Goal: Task Accomplishment & Management: Manage account settings

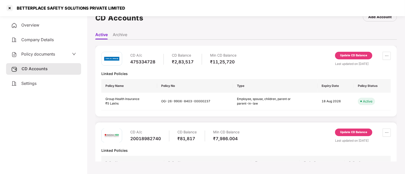
scroll to position [37, 0]
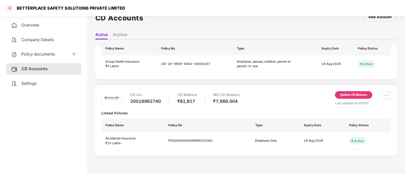
click at [8, 7] on div at bounding box center [10, 8] width 8 height 8
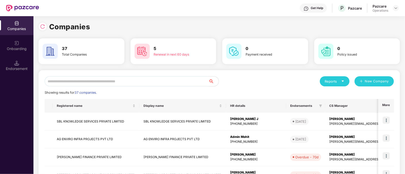
scroll to position [0, 0]
click at [159, 81] on input "text" at bounding box center [127, 81] width 164 height 10
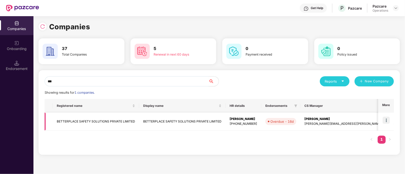
type input "***"
click at [385, 118] on img at bounding box center [385, 120] width 7 height 7
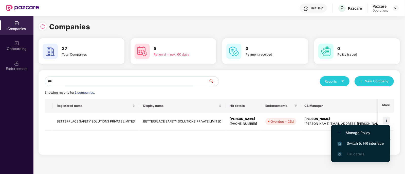
click at [352, 144] on span "Switch to HR interface" at bounding box center [360, 144] width 46 height 6
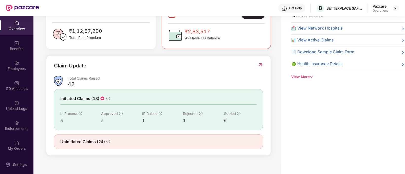
scroll to position [133, 0]
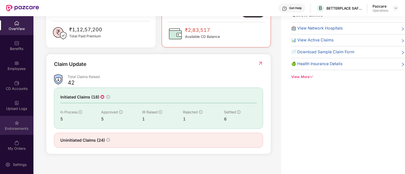
click at [22, 125] on div "Endorsements" at bounding box center [16, 125] width 33 height 19
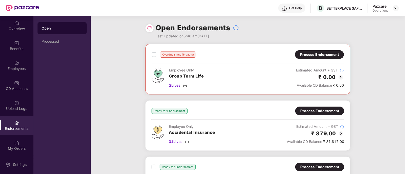
scroll to position [89, 0]
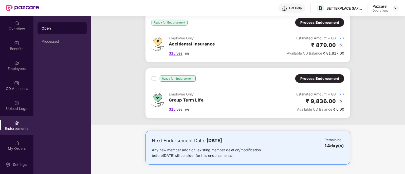
click at [189, 52] on img at bounding box center [187, 53] width 4 height 4
click at [14, 51] on div "Benefits" at bounding box center [16, 48] width 33 height 5
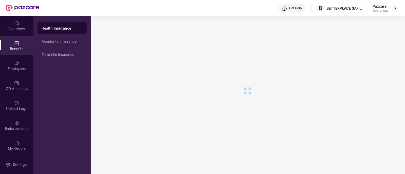
scroll to position [9, 0]
click at [63, 52] on div "Term Life Insurance" at bounding box center [61, 55] width 49 height 12
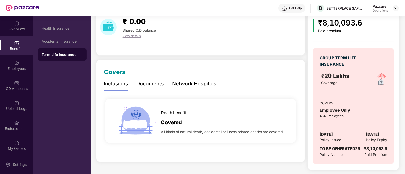
scroll to position [0, 0]
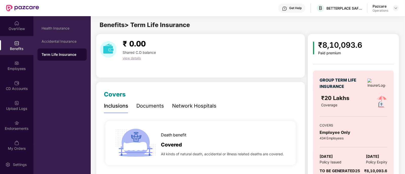
click at [128, 58] on span "view details" at bounding box center [132, 58] width 18 height 4
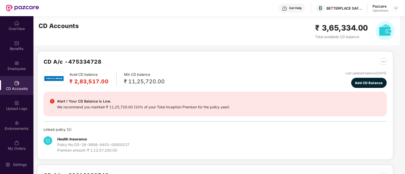
click at [23, 87] on div "CD Accounts" at bounding box center [16, 88] width 33 height 5
click at [21, 67] on div "Employees" at bounding box center [16, 68] width 33 height 5
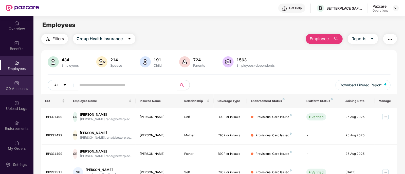
click at [19, 79] on div "CD Accounts" at bounding box center [16, 85] width 33 height 19
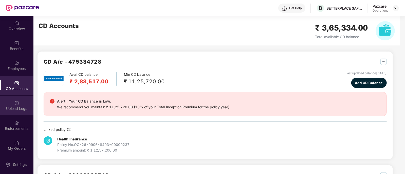
click at [15, 111] on div "Upload Logs" at bounding box center [16, 108] width 33 height 5
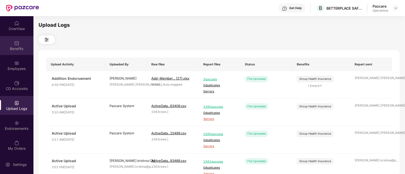
click at [18, 50] on div "Benefits" at bounding box center [16, 48] width 33 height 5
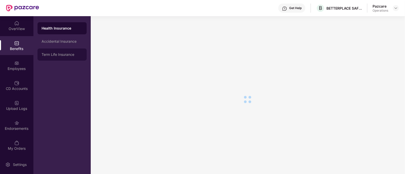
click at [72, 57] on div "Term Life Insurance" at bounding box center [61, 55] width 49 height 12
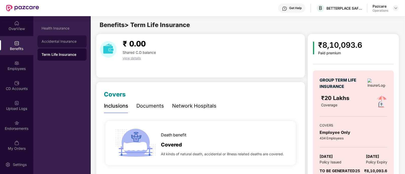
click at [63, 41] on div "Accidental Insurance" at bounding box center [62, 41] width 41 height 4
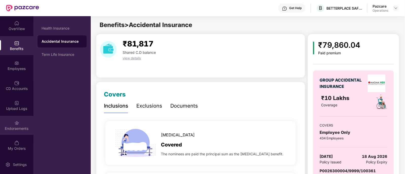
click at [22, 124] on div "Endorsements" at bounding box center [16, 125] width 33 height 19
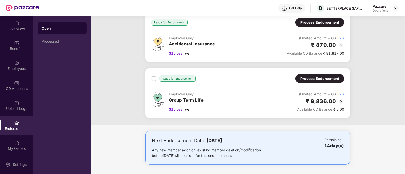
scroll to position [58, 0]
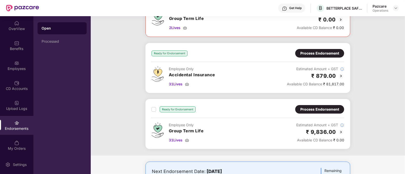
click at [331, 51] on div "Process Endorsement" at bounding box center [319, 54] width 39 height 6
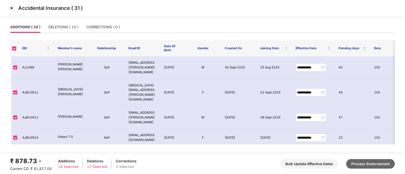
click at [365, 165] on button "Process Endorsement" at bounding box center [370, 164] width 49 height 10
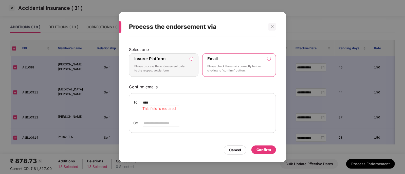
type input "****"
drag, startPoint x: 161, startPoint y: 104, endPoint x: 116, endPoint y: 103, distance: 44.6
click at [116, 103] on div "Process the endorsement via Select one Insurer Platform Please process the endo…" at bounding box center [202, 87] width 405 height 174
paste input "**********"
type input "**********"
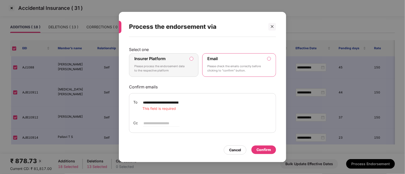
click at [156, 123] on input "email" at bounding box center [161, 123] width 36 height 6
type input "**********"
type input "**"
drag, startPoint x: 189, startPoint y: 123, endPoint x: 118, endPoint y: 120, distance: 71.0
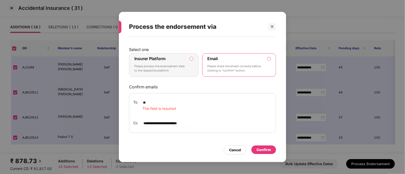
click at [118, 120] on div "**********" at bounding box center [202, 87] width 405 height 174
type input "***"
drag, startPoint x: 150, startPoint y: 123, endPoint x: 118, endPoint y: 118, distance: 32.2
click at [118, 118] on div "Process the endorsement via Select one Insurer Platform Please process the endo…" at bounding box center [202, 87] width 405 height 174
drag, startPoint x: 154, startPoint y: 102, endPoint x: 113, endPoint y: 103, distance: 41.3
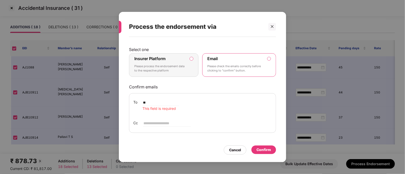
click at [113, 103] on div "Process the endorsement via Select one Insurer Platform Please process the endo…" at bounding box center [202, 87] width 405 height 174
paste input "**********"
type input "**********"
click at [172, 123] on input "email" at bounding box center [167, 123] width 48 height 6
paste input "**********"
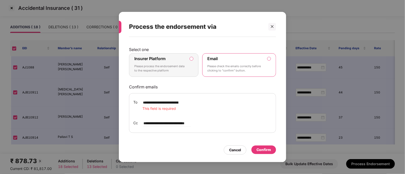
type input "**********"
click at [267, 152] on div "Confirm" at bounding box center [263, 150] width 14 height 6
click at [148, 57] on label "Insurer Platform" at bounding box center [149, 58] width 31 height 5
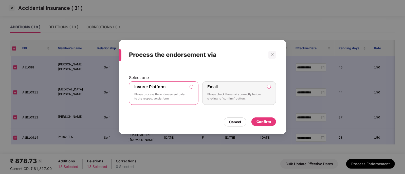
click at [224, 89] on div "Email Please check the emails correctly before clicking to “confirm” button." at bounding box center [235, 93] width 56 height 18
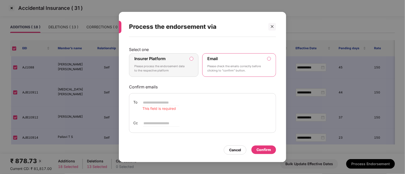
click at [155, 61] on label "Insurer Platform" at bounding box center [149, 58] width 31 height 5
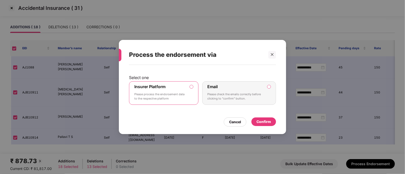
click at [266, 123] on div "Confirm" at bounding box center [263, 122] width 14 height 6
click at [266, 122] on div "Confirm" at bounding box center [263, 122] width 14 height 6
click at [271, 52] on div at bounding box center [272, 55] width 8 height 8
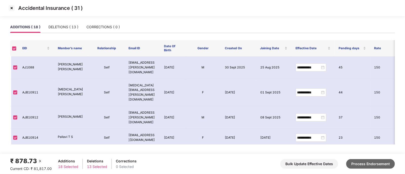
click at [387, 166] on button "Process Endorsement" at bounding box center [370, 164] width 49 height 10
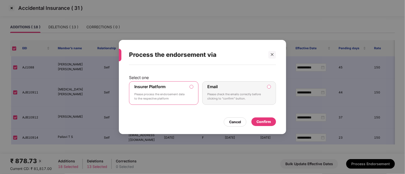
click at [265, 121] on div "Confirm" at bounding box center [263, 122] width 14 height 6
click at [273, 57] on div at bounding box center [272, 55] width 8 height 8
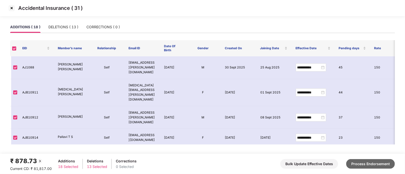
click at [375, 164] on button "Process Endorsement" at bounding box center [370, 164] width 49 height 10
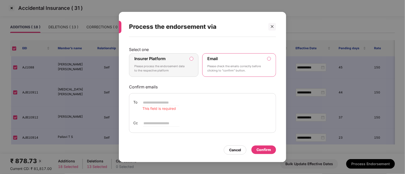
click at [174, 68] on p "Please process the endorsement data to the respective platform" at bounding box center [160, 68] width 52 height 9
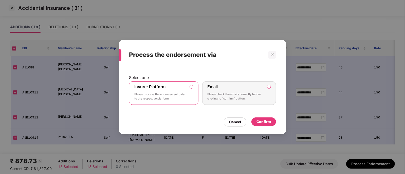
click at [262, 122] on div "Confirm" at bounding box center [263, 122] width 14 height 6
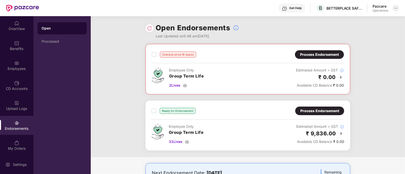
click at [396, 9] on img at bounding box center [395, 8] width 4 height 4
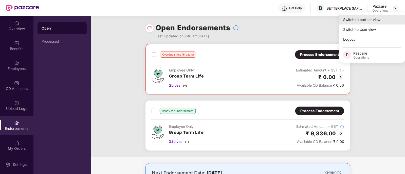
click at [360, 19] on div "Switch to partner view" at bounding box center [372, 20] width 66 height 10
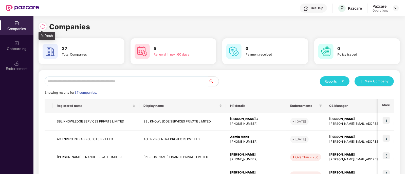
click at [41, 28] on img at bounding box center [42, 26] width 5 height 5
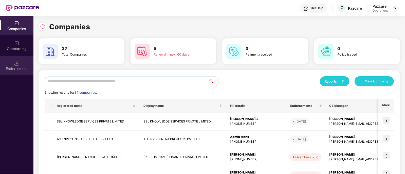
click at [25, 66] on div "Endorsement" at bounding box center [16, 68] width 33 height 5
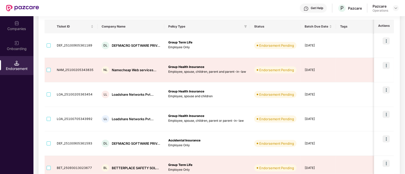
click at [32, 8] on img at bounding box center [22, 8] width 33 height 7
click at [10, 7] on img at bounding box center [22, 8] width 33 height 7
click at [392, 8] on div "Pazcare Operations" at bounding box center [385, 8] width 26 height 9
click at [395, 8] on img at bounding box center [395, 8] width 4 height 4
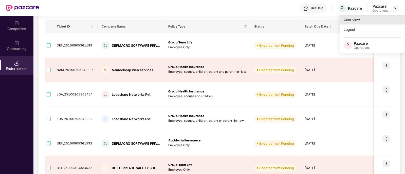
click at [358, 19] on div "User view" at bounding box center [372, 20] width 66 height 10
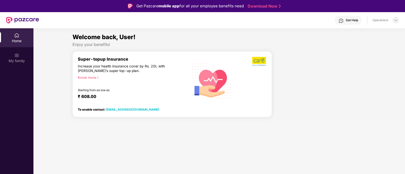
click at [395, 18] on img at bounding box center [395, 20] width 4 height 4
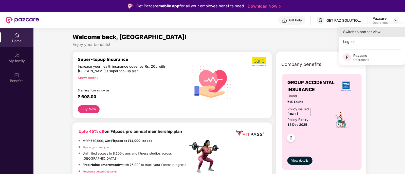
click at [367, 34] on div "Switch to partner view" at bounding box center [372, 32] width 66 height 10
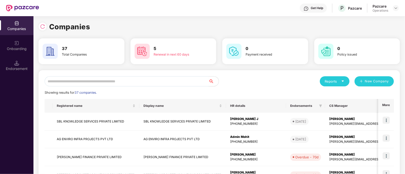
click at [78, 82] on input "text" at bounding box center [127, 81] width 164 height 10
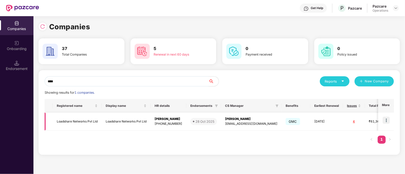
type input "****"
click at [386, 119] on img at bounding box center [385, 120] width 7 height 7
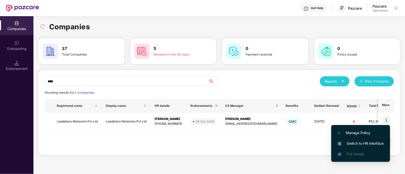
click at [346, 144] on span "Switch to HR interface" at bounding box center [360, 144] width 46 height 6
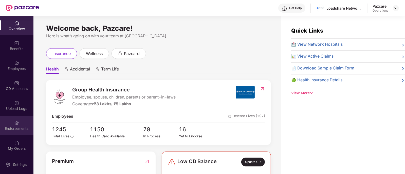
click at [10, 126] on div "Endorsements" at bounding box center [16, 128] width 33 height 5
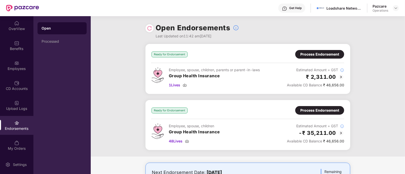
click at [340, 135] on img at bounding box center [341, 133] width 6 height 6
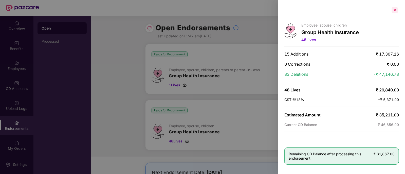
click at [393, 8] on div at bounding box center [394, 10] width 8 height 8
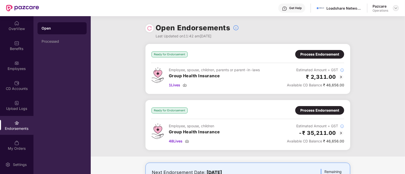
click at [393, 10] on img at bounding box center [395, 8] width 4 height 4
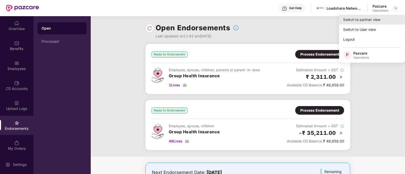
click at [361, 22] on div "Switch to partner view" at bounding box center [372, 20] width 66 height 10
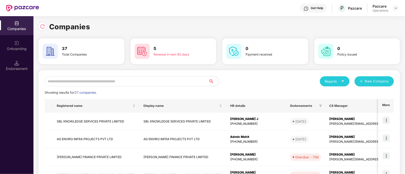
click at [54, 81] on input "text" at bounding box center [127, 81] width 164 height 10
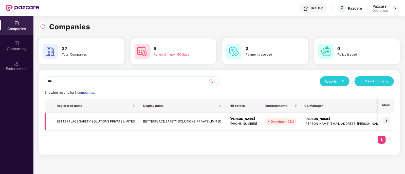
type input "***"
click at [90, 123] on td "BETTERPLACE SAFETY SOLUTIONS PRIVATE LIMITED" at bounding box center [96, 122] width 86 height 18
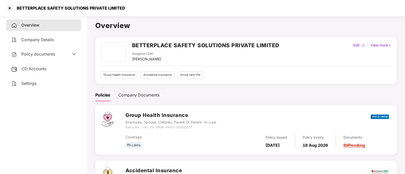
click at [36, 68] on span "CD Accounts" at bounding box center [34, 68] width 25 height 5
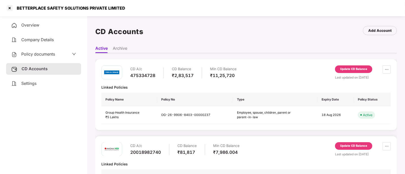
scroll to position [37, 0]
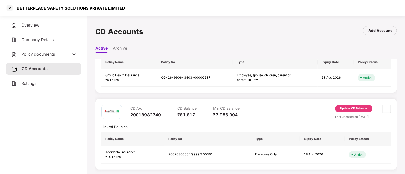
click at [358, 106] on div "Update CD Balance" at bounding box center [353, 109] width 37 height 8
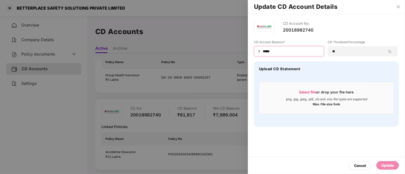
drag, startPoint x: 292, startPoint y: 50, endPoint x: 251, endPoint y: 48, distance: 41.8
click at [251, 48] on div "CD Account No. 20018982740 CD Account Balance* ₹ ***** CD Threshold Percentage …" at bounding box center [326, 73] width 157 height 119
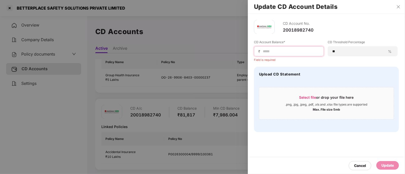
paste input "*****"
click at [264, 52] on input "*****" at bounding box center [290, 51] width 57 height 5
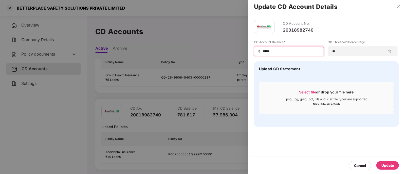
type input "*****"
click at [385, 164] on div "Update" at bounding box center [387, 166] width 12 height 6
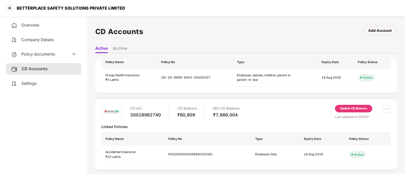
scroll to position [0, 0]
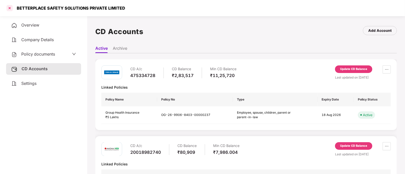
click at [8, 6] on div at bounding box center [10, 8] width 8 height 8
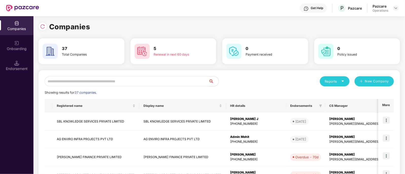
click at [396, 4] on div "Pazcare Operations" at bounding box center [385, 8] width 26 height 9
click at [396, 7] on img at bounding box center [395, 8] width 4 height 4
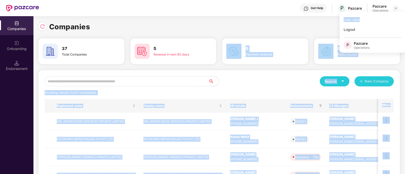
drag, startPoint x: 361, startPoint y: 21, endPoint x: 160, endPoint y: 85, distance: 210.7
click at [160, 85] on body "Get Help P Pazcare Pazcare Operations Companies Onboarding Endorsement Companie…" at bounding box center [202, 87] width 405 height 174
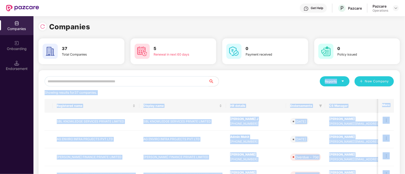
click at [140, 81] on input "text" at bounding box center [127, 81] width 164 height 10
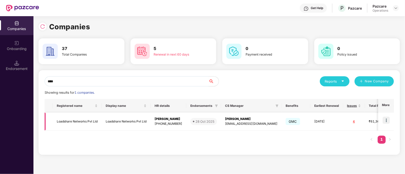
type input "****"
click at [389, 120] on img at bounding box center [385, 120] width 7 height 7
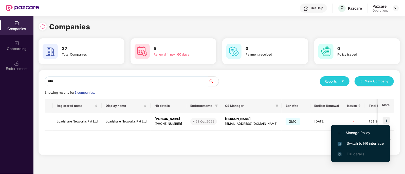
click at [349, 145] on span "Switch to HR interface" at bounding box center [360, 144] width 46 height 6
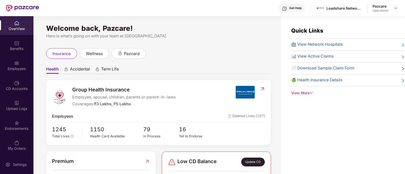
click at [70, 70] on div "Accidental" at bounding box center [77, 70] width 26 height 7
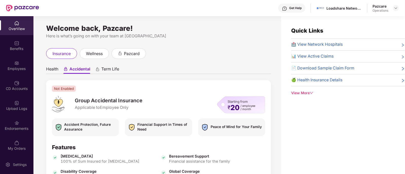
click at [52, 69] on span "Health" at bounding box center [52, 70] width 12 height 7
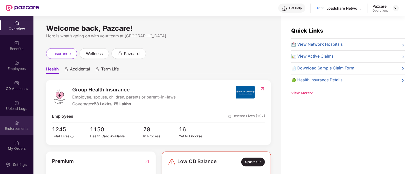
click at [4, 126] on div "Endorsements" at bounding box center [16, 125] width 33 height 19
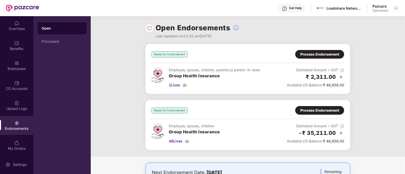
scroll to position [32, 0]
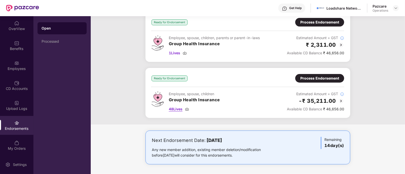
click at [187, 109] on img at bounding box center [187, 109] width 4 height 4
click at [185, 51] on img at bounding box center [185, 53] width 4 height 4
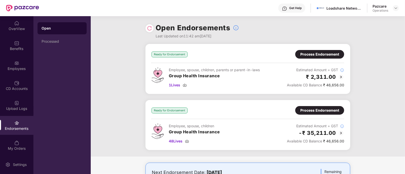
drag, startPoint x: 232, startPoint y: 117, endPoint x: 169, endPoint y: 92, distance: 68.0
click at [169, 92] on div "Ready for Endorsement Process Endorsement Employee, spouse, children, parents o…" at bounding box center [247, 69] width 205 height 50
click at [306, 55] on div "Process Endorsement" at bounding box center [319, 55] width 39 height 6
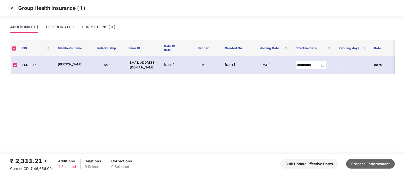
click at [360, 165] on button "Process Endorsement" at bounding box center [370, 164] width 49 height 10
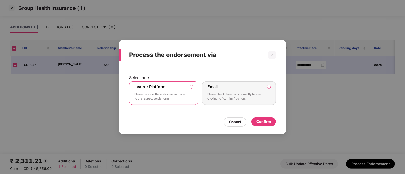
click at [261, 120] on div "Confirm" at bounding box center [263, 122] width 14 height 6
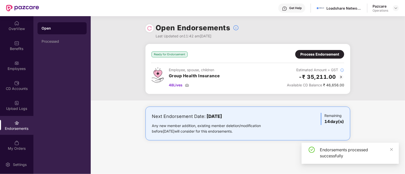
click at [327, 53] on div "Process Endorsement" at bounding box center [319, 55] width 39 height 6
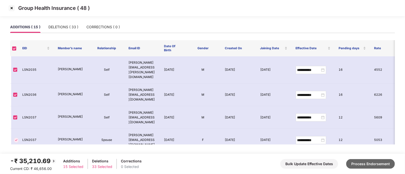
click at [360, 162] on button "Process Endorsement" at bounding box center [370, 164] width 49 height 10
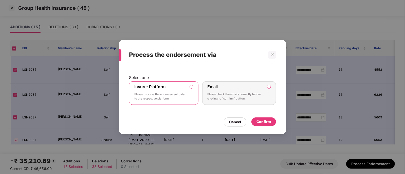
click at [260, 122] on div "Confirm" at bounding box center [263, 122] width 14 height 6
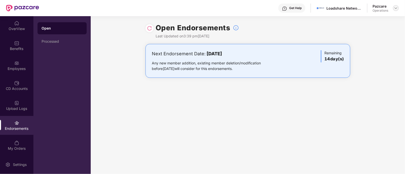
click at [396, 8] on img at bounding box center [395, 8] width 4 height 4
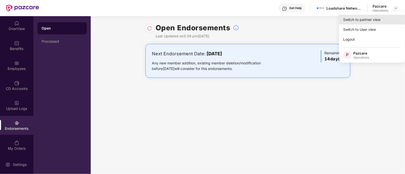
click at [359, 20] on div "Switch to partner view" at bounding box center [372, 20] width 66 height 10
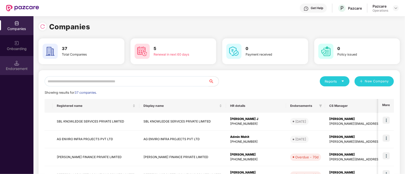
click at [15, 65] on img at bounding box center [16, 63] width 5 height 5
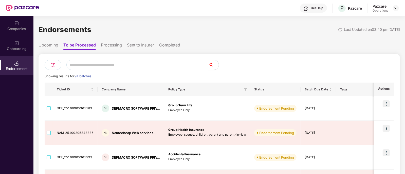
click at [18, 27] on div "Companies" at bounding box center [16, 28] width 33 height 5
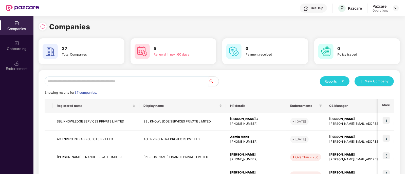
click at [87, 84] on input "text" at bounding box center [127, 81] width 164 height 10
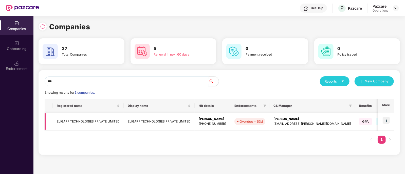
type input "***"
click at [385, 122] on img at bounding box center [385, 120] width 7 height 7
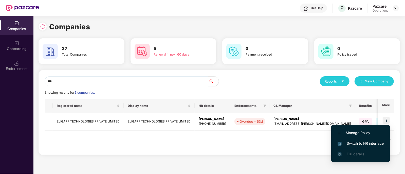
click at [346, 140] on li "Switch to HR interface" at bounding box center [360, 143] width 59 height 11
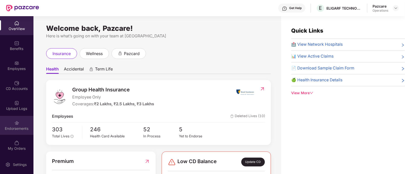
click at [4, 119] on div "Endorsements" at bounding box center [16, 125] width 33 height 19
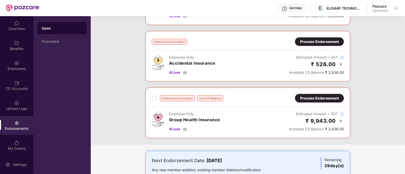
scroll to position [126, 0]
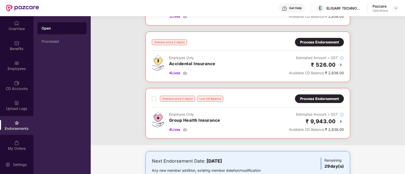
click at [326, 41] on div "Process Endorsement" at bounding box center [319, 42] width 39 height 6
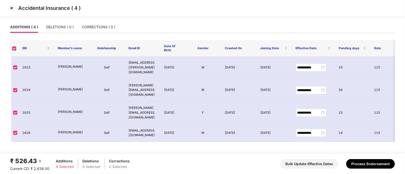
click at [11, 7] on img at bounding box center [12, 8] width 8 height 8
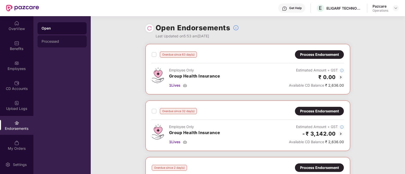
click at [51, 41] on div "Processed" at bounding box center [62, 41] width 41 height 4
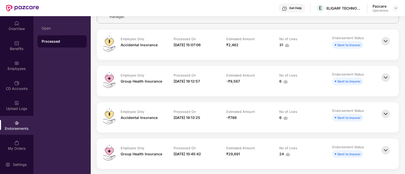
scroll to position [52, 0]
click at [42, 32] on div "Open" at bounding box center [61, 28] width 49 height 12
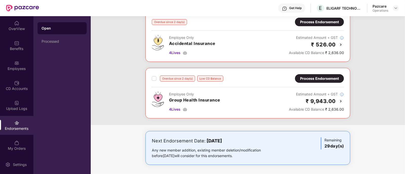
scroll to position [143, 0]
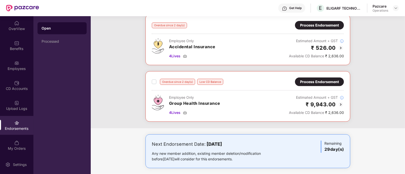
click at [327, 78] on div "Process Endorsement" at bounding box center [319, 82] width 49 height 9
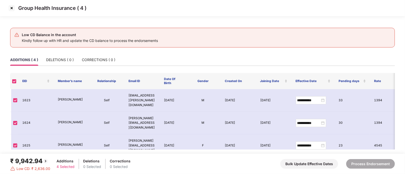
click at [11, 10] on img at bounding box center [12, 8] width 8 height 8
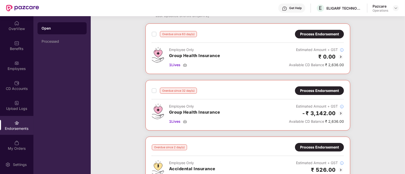
scroll to position [0, 0]
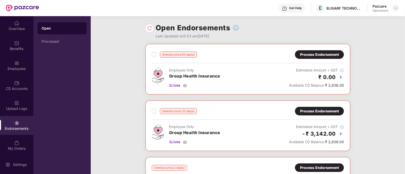
click at [395, 7] on img at bounding box center [395, 8] width 4 height 4
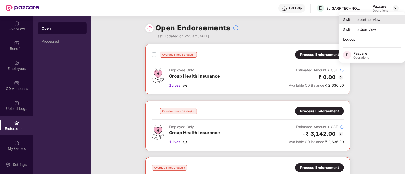
click at [366, 19] on div "Switch to partner view" at bounding box center [372, 20] width 66 height 10
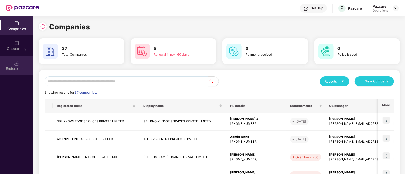
click at [19, 64] on img at bounding box center [16, 63] width 5 height 5
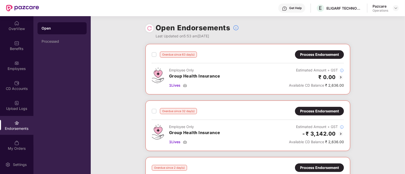
click at [96, 44] on div "Open Endorsements Last Updated on 5:53 am[DATE] Overdue since 63 day(s) Process…" at bounding box center [248, 95] width 314 height 158
click at [394, 8] on img at bounding box center [395, 8] width 4 height 4
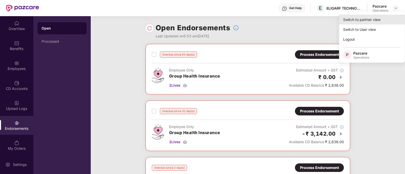
click at [367, 19] on div "Switch to partner view" at bounding box center [372, 20] width 66 height 10
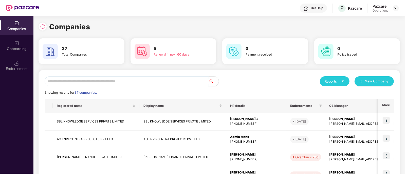
click at [85, 86] on input "text" at bounding box center [127, 81] width 164 height 10
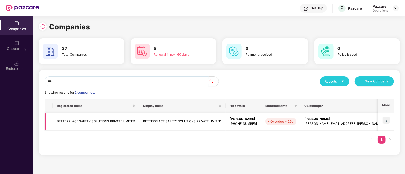
type input "***"
click at [68, 124] on td "BETTERPLACE SAFETY SOLUTIONS PRIVATE LIMITED" at bounding box center [96, 122] width 86 height 18
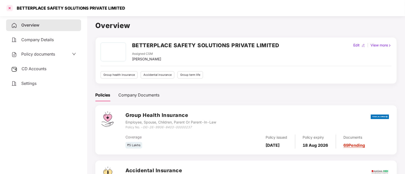
click at [7, 9] on div at bounding box center [10, 8] width 8 height 8
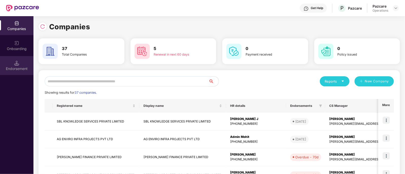
click at [10, 71] on div "Endorsement" at bounding box center [16, 65] width 33 height 19
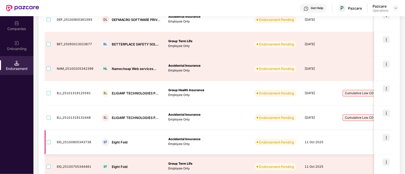
scroll to position [138, 0]
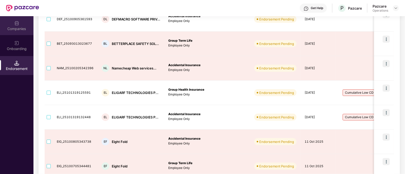
click at [17, 24] on img at bounding box center [16, 23] width 5 height 5
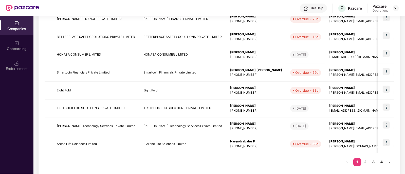
scroll to position [0, 0]
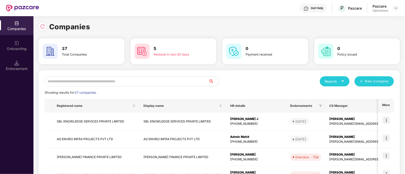
click at [87, 81] on input "text" at bounding box center [127, 81] width 164 height 10
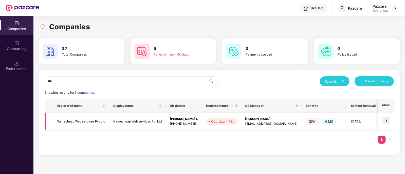
type input "***"
click at [387, 118] on img at bounding box center [385, 120] width 7 height 7
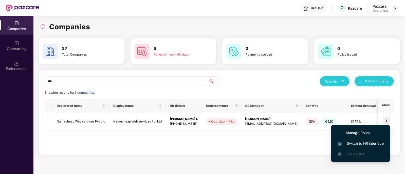
click at [353, 140] on li "Switch to HR interface" at bounding box center [360, 143] width 59 height 11
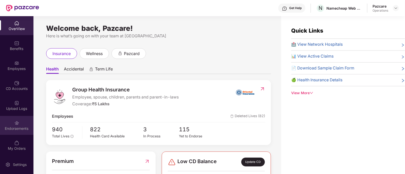
click at [21, 131] on div "Endorsements" at bounding box center [16, 128] width 33 height 5
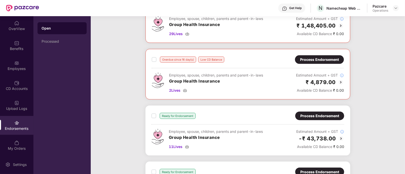
scroll to position [344, 0]
click at [339, 138] on img at bounding box center [341, 139] width 6 height 6
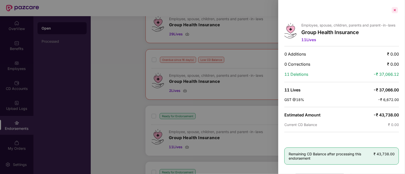
click at [393, 10] on div at bounding box center [394, 10] width 8 height 8
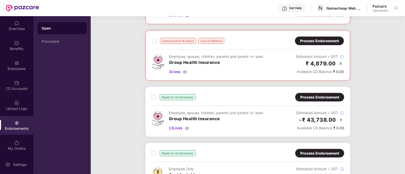
scroll to position [437, 0]
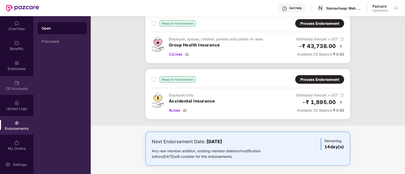
click at [19, 81] on div "CD Accounts" at bounding box center [16, 85] width 33 height 19
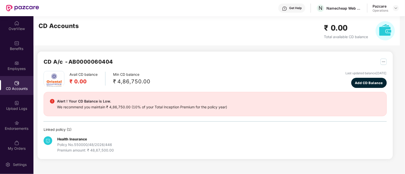
scroll to position [0, 0]
click at [394, 7] on img at bounding box center [395, 8] width 4 height 4
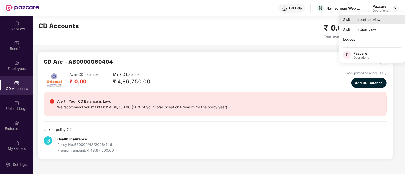
click at [358, 18] on div "Switch to partner view" at bounding box center [372, 20] width 66 height 10
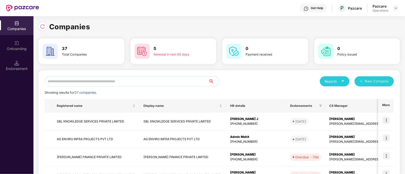
click at [78, 81] on input "text" at bounding box center [127, 81] width 164 height 10
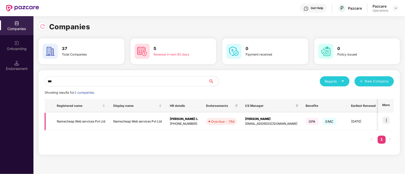
type input "***"
click at [72, 125] on td "Namecheap Web services Pvt Ltd" at bounding box center [81, 122] width 56 height 18
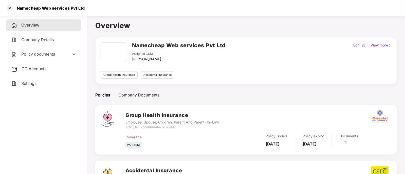
click at [47, 72] on div "CD Accounts" at bounding box center [43, 69] width 75 height 12
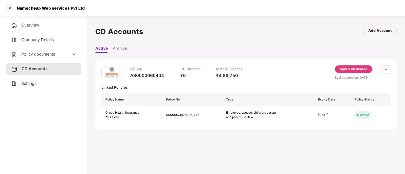
click at [52, 20] on div "Overview" at bounding box center [43, 25] width 75 height 12
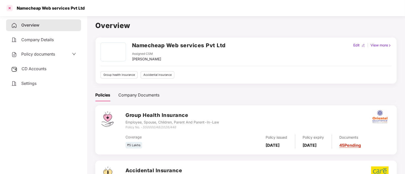
click at [9, 11] on div at bounding box center [10, 8] width 8 height 8
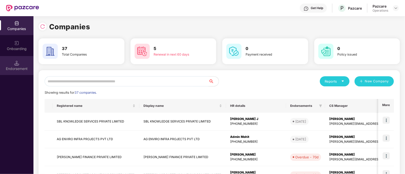
click at [17, 60] on div at bounding box center [16, 62] width 5 height 5
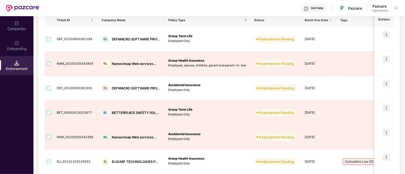
scroll to position [191, 0]
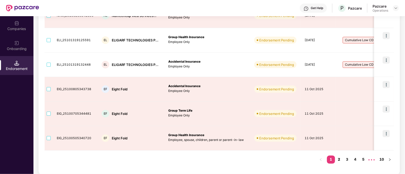
click at [339, 158] on link "2" at bounding box center [339, 160] width 8 height 8
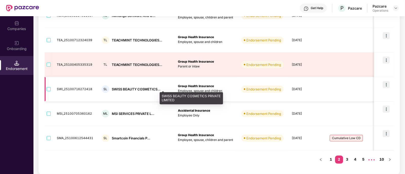
scroll to position [0, 0]
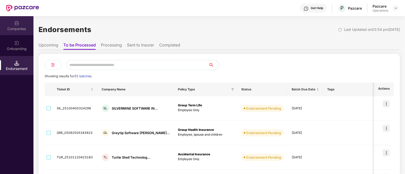
click at [25, 32] on div "Companies" at bounding box center [16, 25] width 33 height 19
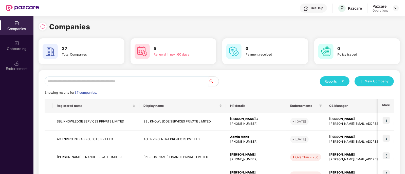
click at [76, 84] on input "text" at bounding box center [127, 81] width 164 height 10
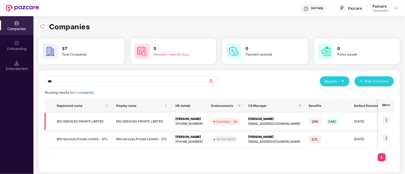
type input "***"
click at [386, 118] on img at bounding box center [385, 120] width 7 height 7
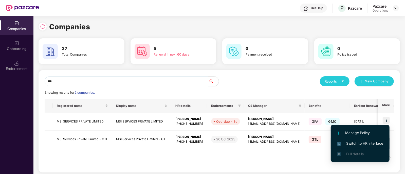
click at [346, 142] on span "Switch to HR interface" at bounding box center [360, 144] width 46 height 6
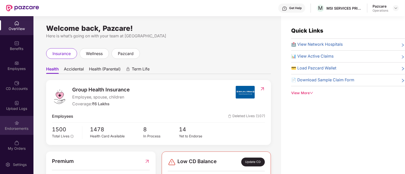
click at [18, 133] on div "Endorsements" at bounding box center [16, 125] width 33 height 19
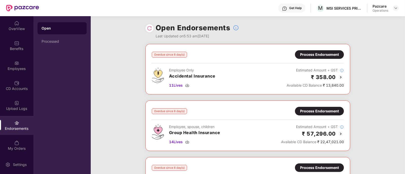
scroll to position [90, 0]
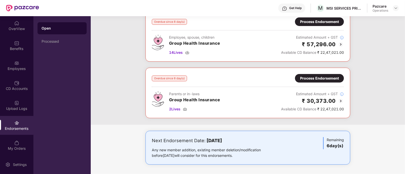
click at [339, 99] on img at bounding box center [340, 101] width 6 height 6
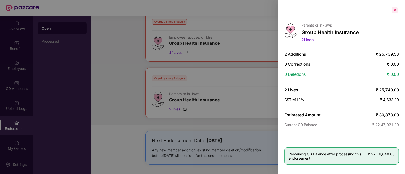
click at [393, 12] on div at bounding box center [394, 10] width 8 height 8
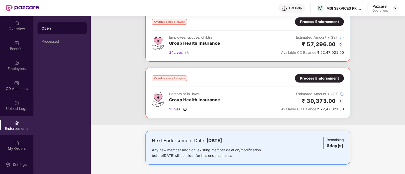
scroll to position [0, 0]
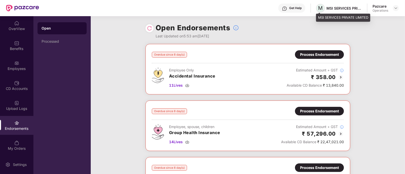
click at [320, 11] on span "M" at bounding box center [320, 8] width 5 height 6
click at [320, 7] on span "M" at bounding box center [320, 8] width 5 height 6
click at [329, 34] on div "Open Endorsements Last Updated on 5:53 am[DATE]" at bounding box center [247, 30] width 205 height 28
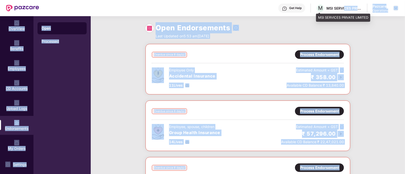
drag, startPoint x: 318, startPoint y: 17, endPoint x: 344, endPoint y: 12, distance: 26.5
click at [344, 12] on div "Get Help M MSI SERVICES PRIVATE LIMITED Pazcare Operations OverView Benefits Em…" at bounding box center [202, 87] width 405 height 174
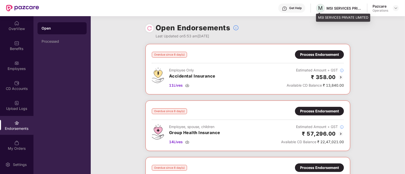
click at [317, 8] on span "M" at bounding box center [320, 8] width 9 height 9
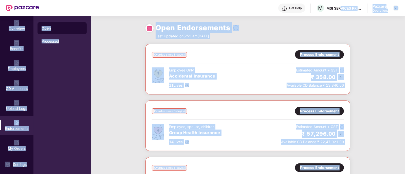
drag, startPoint x: 317, startPoint y: 16, endPoint x: 340, endPoint y: 13, distance: 23.0
click at [340, 13] on div "Get Help M MSI SERVICES PRIVATE LIMITED Pazcare Operations OverView Benefits Em…" at bounding box center [202, 87] width 405 height 174
click at [325, 21] on div "Open Endorsements Last Updated on 5:53 am[DATE]" at bounding box center [247, 30] width 205 height 28
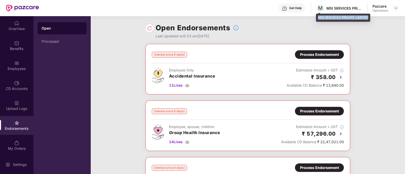
drag, startPoint x: 317, startPoint y: 17, endPoint x: 370, endPoint y: 17, distance: 53.2
click at [370, 17] on div "MSI SERVICES PRIVATE LIMITED" at bounding box center [343, 18] width 54 height 8
copy div "MSI SERVICES PRIVATE LIMITED"
click at [396, 8] on img at bounding box center [395, 8] width 4 height 4
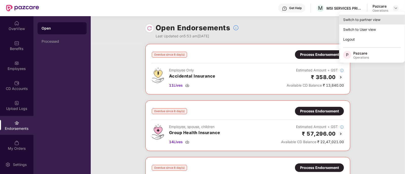
click at [360, 19] on div "Switch to partner view" at bounding box center [372, 20] width 66 height 10
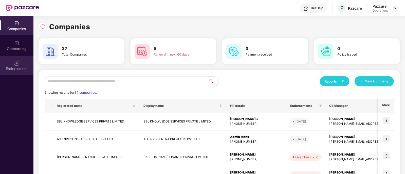
click at [12, 69] on div "Endorsement" at bounding box center [16, 68] width 33 height 5
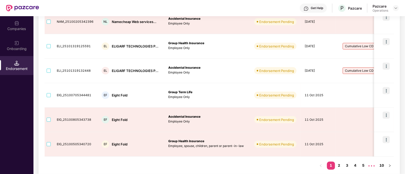
scroll to position [191, 0]
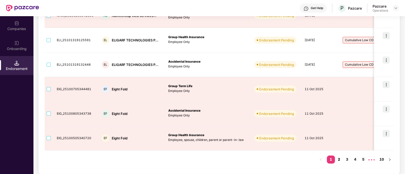
click at [338, 157] on link "2" at bounding box center [339, 160] width 8 height 8
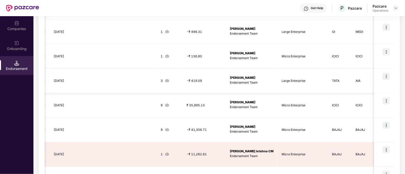
scroll to position [0, 0]
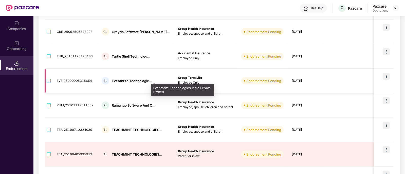
click at [112, 80] on div "Eventbrite Technologie..." at bounding box center [132, 81] width 40 height 5
drag, startPoint x: 111, startPoint y: 80, endPoint x: 126, endPoint y: 80, distance: 15.4
click at [126, 80] on div "Eventbrite Technologie..." at bounding box center [132, 81] width 40 height 5
copy div "Eventbrite"
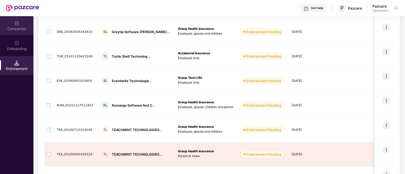
click at [28, 26] on div "Companies" at bounding box center [16, 28] width 33 height 5
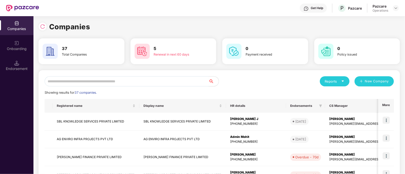
click at [50, 82] on input "text" at bounding box center [127, 81] width 164 height 10
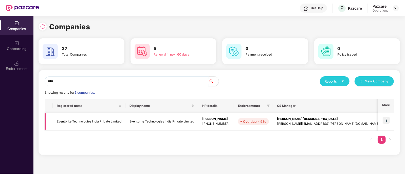
type input "****"
click at [387, 119] on img at bounding box center [385, 120] width 7 height 7
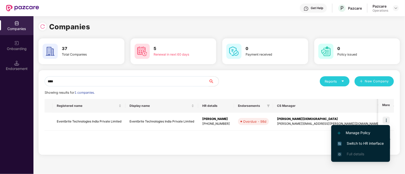
click at [360, 141] on span "Switch to HR interface" at bounding box center [360, 144] width 46 height 6
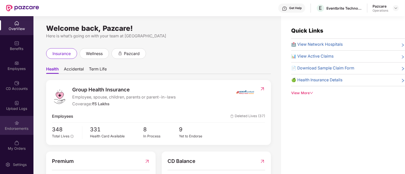
click at [14, 124] on img at bounding box center [16, 123] width 5 height 5
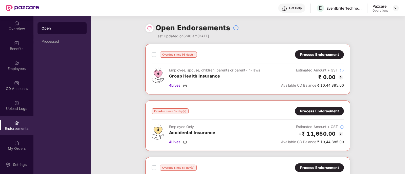
click at [309, 56] on div "Process Endorsement" at bounding box center [319, 55] width 39 height 6
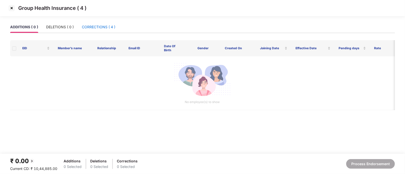
click at [94, 26] on div "CORRECTIONS ( 4 )" at bounding box center [98, 27] width 33 height 6
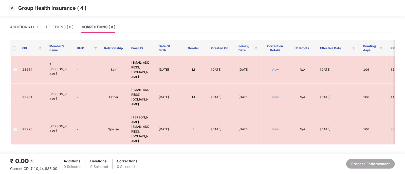
click at [11, 7] on img at bounding box center [12, 8] width 8 height 8
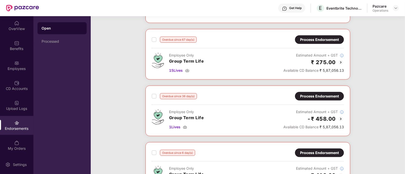
scroll to position [185, 0]
click at [310, 41] on div "Process Endorsement" at bounding box center [319, 40] width 39 height 6
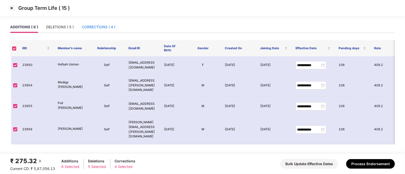
click at [91, 25] on div "CORRECTIONS ( 4 )" at bounding box center [98, 27] width 33 height 6
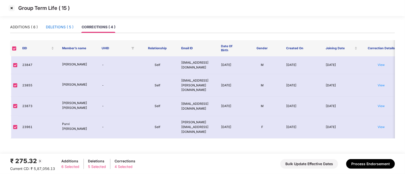
click at [51, 27] on div "DELETIONS ( 5 )" at bounding box center [60, 27] width 28 height 6
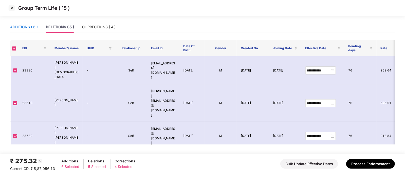
click at [26, 28] on div "ADDITIONS ( 6 )" at bounding box center [24, 27] width 28 height 6
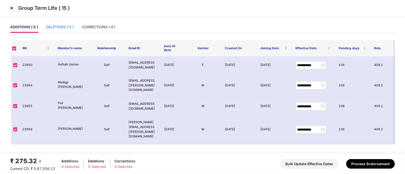
click at [63, 28] on div "DELETIONS ( 5 )" at bounding box center [60, 27] width 28 height 6
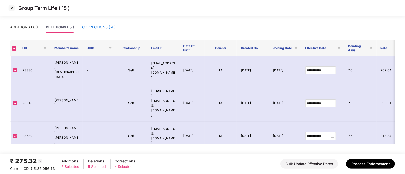
click at [89, 28] on div "CORRECTIONS ( 4 )" at bounding box center [98, 27] width 33 height 6
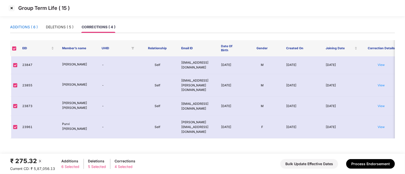
click at [27, 26] on div "ADDITIONS ( 6 )" at bounding box center [24, 27] width 28 height 6
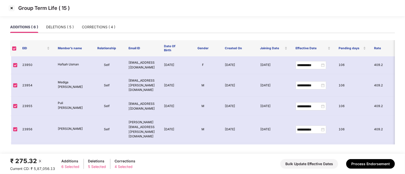
click at [14, 8] on img at bounding box center [12, 8] width 8 height 8
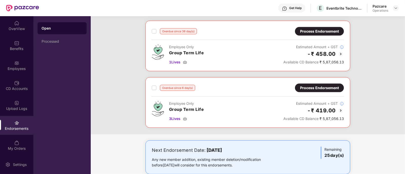
scroll to position [251, 0]
click at [322, 28] on div "Process Endorsement" at bounding box center [319, 31] width 39 height 6
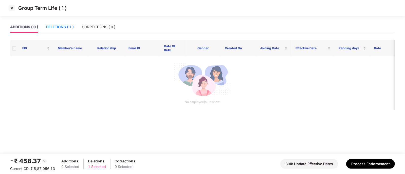
click at [58, 24] on div "DELETIONS ( 1 )" at bounding box center [60, 27] width 28 height 6
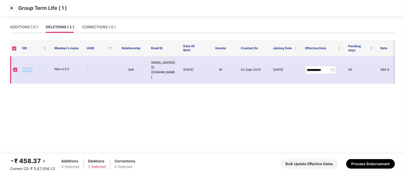
drag, startPoint x: 32, startPoint y: 66, endPoint x: 22, endPoint y: 64, distance: 10.5
click at [22, 64] on td "23820" at bounding box center [34, 69] width 32 height 27
copy td "23820"
click at [12, 9] on img at bounding box center [12, 8] width 8 height 8
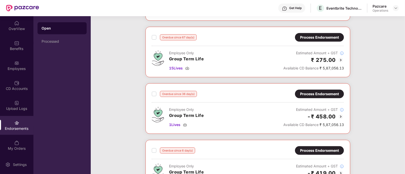
scroll to position [186, 0]
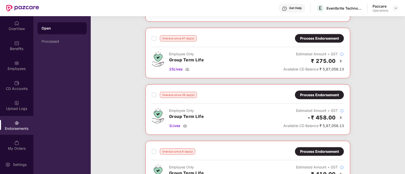
click at [340, 59] on img at bounding box center [340, 61] width 6 height 6
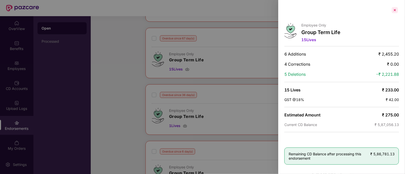
click at [395, 10] on div at bounding box center [394, 10] width 8 height 8
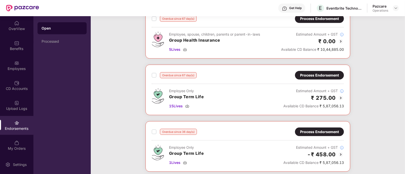
scroll to position [150, 0]
click at [188, 104] on img at bounding box center [187, 106] width 4 height 4
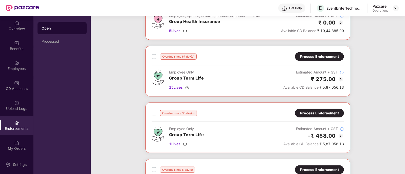
scroll to position [169, 0]
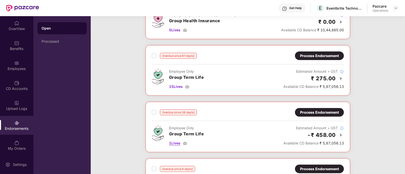
click at [184, 143] on img at bounding box center [185, 144] width 4 height 4
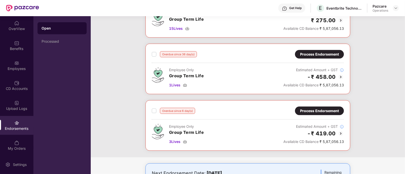
scroll to position [229, 0]
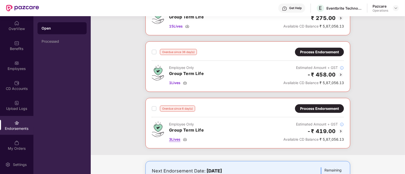
click at [185, 139] on img at bounding box center [185, 140] width 4 height 4
click at [339, 129] on img at bounding box center [340, 132] width 6 height 6
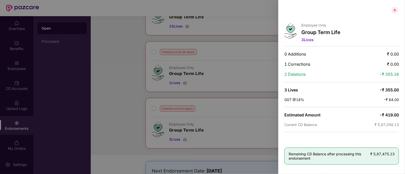
click at [395, 7] on div at bounding box center [394, 10] width 8 height 8
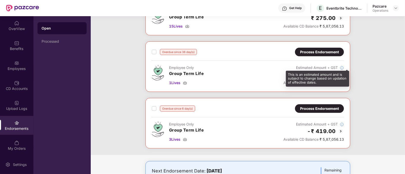
click at [340, 73] on div "This is an estimated amount and is subject to change based on updation of effec…" at bounding box center [317, 79] width 63 height 16
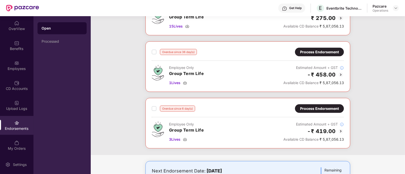
click at [340, 74] on img at bounding box center [340, 75] width 6 height 6
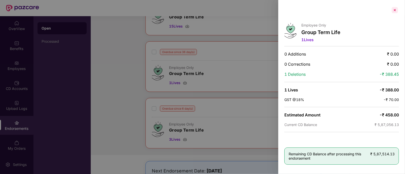
click at [395, 11] on div at bounding box center [394, 10] width 8 height 8
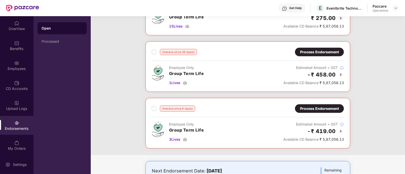
scroll to position [192, 0]
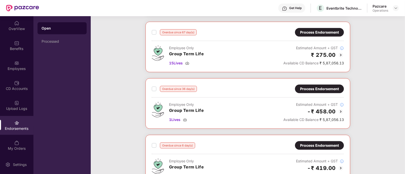
click at [338, 53] on img at bounding box center [340, 55] width 6 height 6
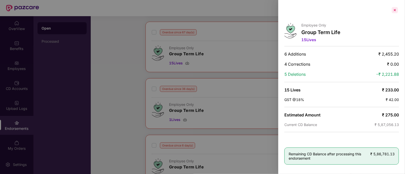
click at [392, 9] on div at bounding box center [394, 10] width 8 height 8
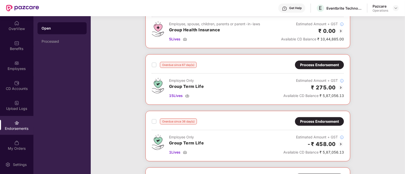
scroll to position [159, 0]
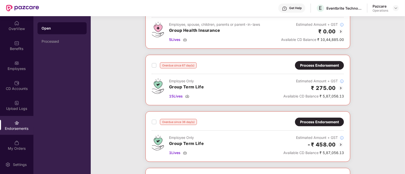
click at [339, 85] on img at bounding box center [340, 88] width 6 height 6
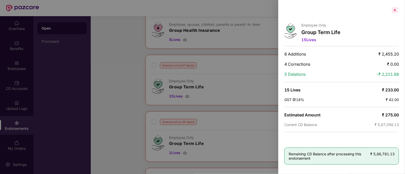
click at [393, 10] on div at bounding box center [394, 10] width 8 height 8
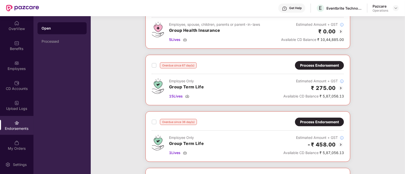
click at [339, 31] on img at bounding box center [340, 32] width 6 height 6
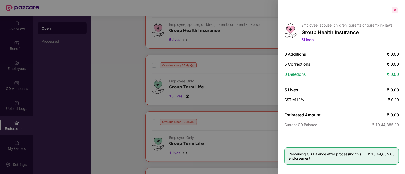
click at [394, 8] on div at bounding box center [394, 10] width 8 height 8
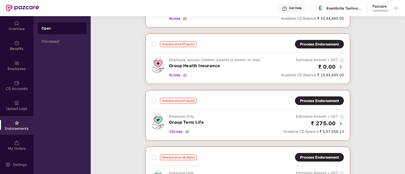
scroll to position [124, 0]
click at [328, 46] on div "Process Endorsement" at bounding box center [319, 45] width 39 height 6
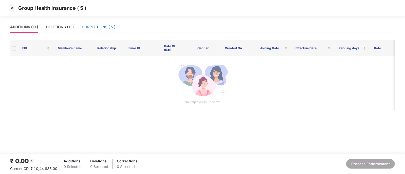
click at [93, 26] on div "CORRECTIONS ( 5 )" at bounding box center [98, 27] width 33 height 6
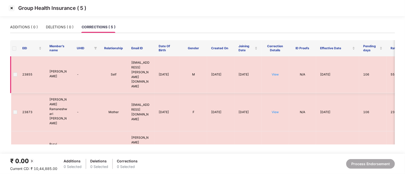
click at [275, 64] on td "View" at bounding box center [274, 74] width 27 height 37
click at [275, 73] on link "View" at bounding box center [274, 75] width 7 height 4
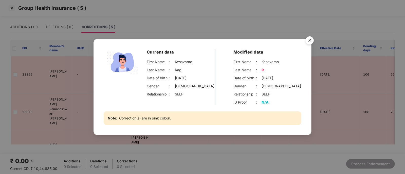
click at [311, 38] on img "Close" at bounding box center [309, 41] width 14 height 14
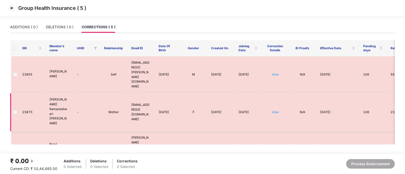
click at [276, 93] on td "View" at bounding box center [274, 112] width 27 height 38
click at [276, 110] on link "View" at bounding box center [274, 112] width 7 height 4
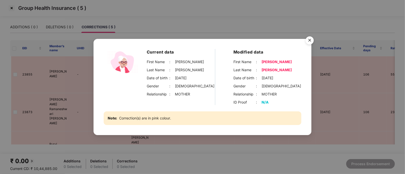
click at [310, 37] on img "Close" at bounding box center [309, 41] width 14 height 14
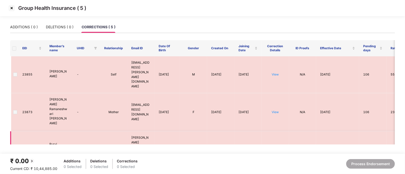
click at [273, 132] on td "View" at bounding box center [274, 150] width 27 height 37
click at [278, 148] on link "View" at bounding box center [274, 150] width 7 height 4
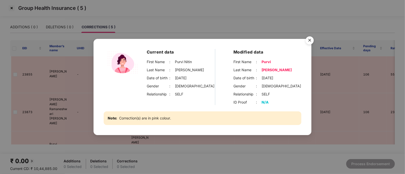
click at [307, 39] on img "Close" at bounding box center [309, 41] width 14 height 14
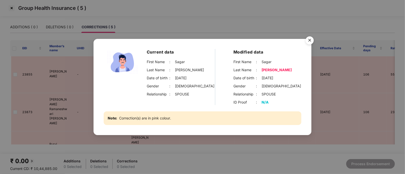
click at [308, 40] on img "Close" at bounding box center [309, 41] width 14 height 14
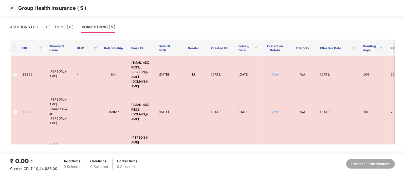
click at [9, 6] on img at bounding box center [12, 8] width 8 height 8
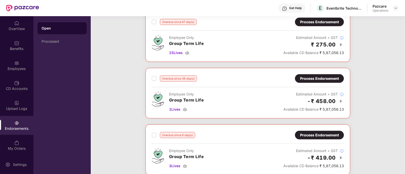
scroll to position [203, 0]
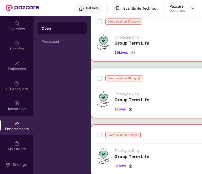
click at [174, 145] on div "Overdue since 6 day(s) Process Endorsement Employee Only Group Term Life 3 Live…" at bounding box center [193, 150] width 192 height 38
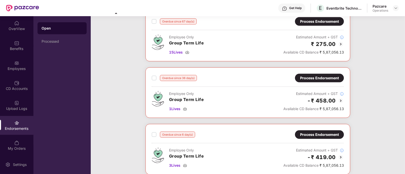
click at [341, 100] on img at bounding box center [340, 101] width 6 height 6
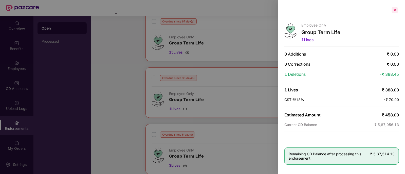
click at [395, 10] on div at bounding box center [394, 10] width 8 height 8
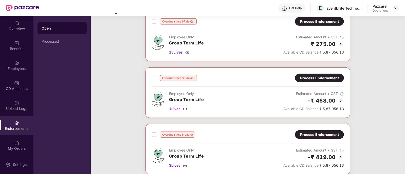
click at [339, 42] on img at bounding box center [340, 44] width 6 height 6
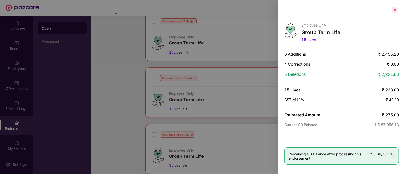
click at [394, 8] on div at bounding box center [394, 10] width 8 height 8
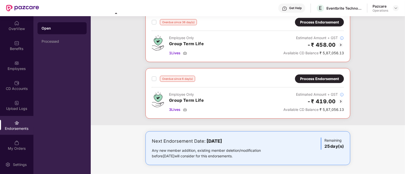
scroll to position [181, 0]
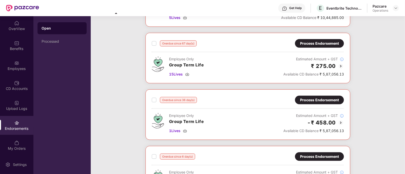
click at [332, 41] on div "Process Endorsement" at bounding box center [319, 44] width 39 height 6
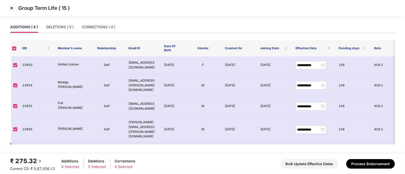
scroll to position [24, 0]
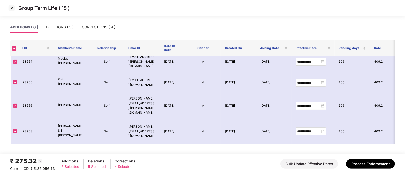
click at [8, 5] on img at bounding box center [12, 8] width 8 height 8
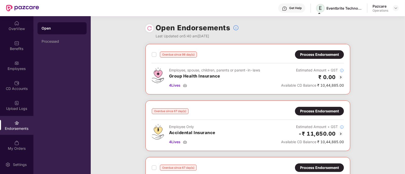
click at [322, 10] on span "E" at bounding box center [320, 8] width 3 height 6
click at [327, 9] on div "Eventbrite Technologies India Private Limited" at bounding box center [343, 8] width 35 height 5
click at [320, 9] on span "E" at bounding box center [320, 8] width 3 height 6
click at [329, 10] on div "Eventbrite Technologies India Private Limited" at bounding box center [343, 8] width 35 height 5
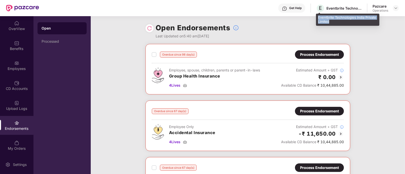
drag, startPoint x: 318, startPoint y: 17, endPoint x: 331, endPoint y: 21, distance: 13.5
click at [331, 21] on div "Eventbrite Technologies India Private Limited" at bounding box center [347, 20] width 63 height 12
copy div "Eventbrite Technologies India Private Limited"
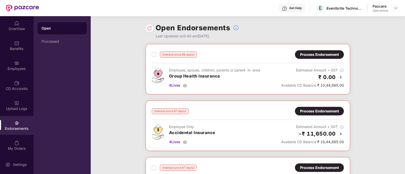
click at [394, 5] on div at bounding box center [395, 8] width 6 height 6
click at [396, 7] on img at bounding box center [395, 8] width 4 height 4
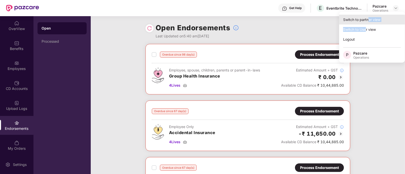
drag, startPoint x: 366, startPoint y: 27, endPoint x: 367, endPoint y: 22, distance: 4.7
click at [367, 22] on div "Switch to partner view Switch to User view Logout P Pazcare Operations" at bounding box center [372, 37] width 66 height 51
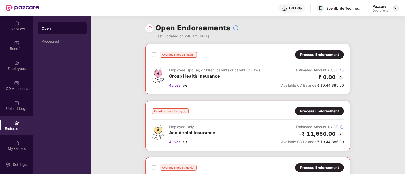
click at [396, 9] on img at bounding box center [395, 8] width 4 height 4
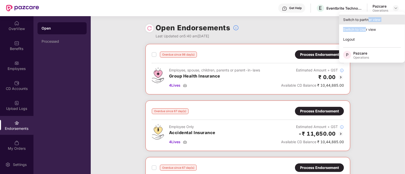
click at [370, 20] on div "Switch to partner view" at bounding box center [372, 20] width 66 height 10
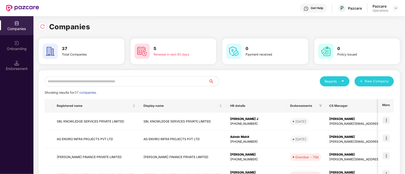
click at [79, 82] on input "text" at bounding box center [127, 81] width 164 height 10
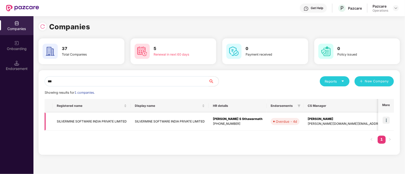
type input "***"
click at [387, 120] on img at bounding box center [385, 120] width 7 height 7
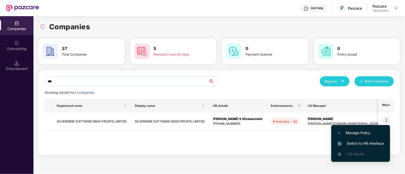
click at [349, 143] on span "Switch to HR interface" at bounding box center [360, 144] width 46 height 6
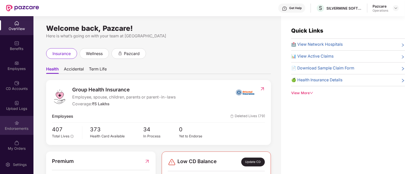
click at [14, 124] on img at bounding box center [16, 123] width 5 height 5
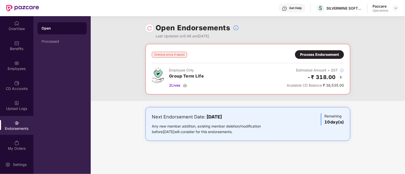
click at [342, 75] on img at bounding box center [340, 77] width 6 height 6
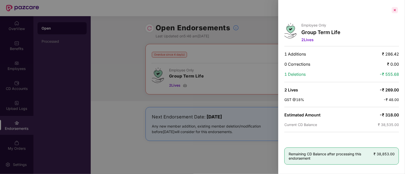
click at [394, 9] on div at bounding box center [394, 10] width 8 height 8
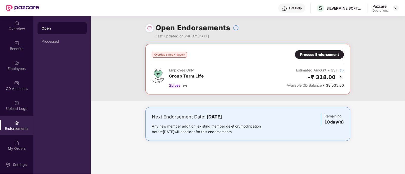
click at [184, 87] on img at bounding box center [185, 86] width 4 height 4
click at [397, 7] on img at bounding box center [395, 8] width 4 height 4
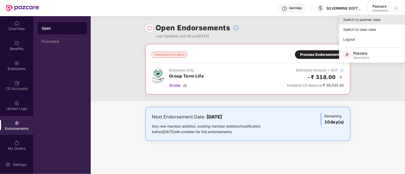
click at [355, 21] on div "Switch to partner view" at bounding box center [372, 20] width 66 height 10
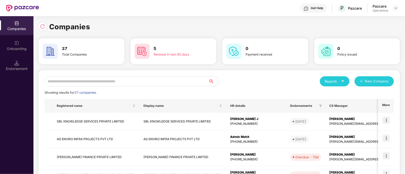
click at [52, 80] on input "text" at bounding box center [127, 81] width 164 height 10
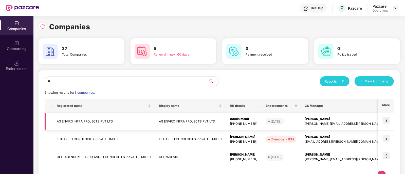
type input "**"
click at [386, 119] on img at bounding box center [385, 120] width 7 height 7
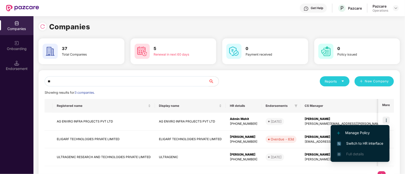
click at [356, 146] on span "Switch to HR interface" at bounding box center [360, 144] width 46 height 6
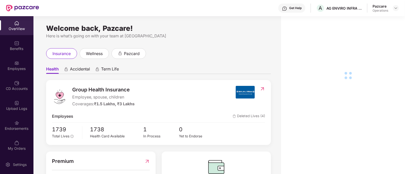
click at [1, 131] on div "Endorsements" at bounding box center [16, 125] width 33 height 19
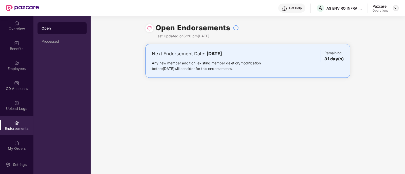
click at [395, 9] on img at bounding box center [395, 8] width 4 height 4
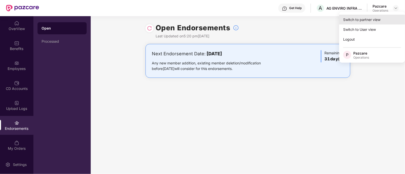
click at [359, 18] on div "Switch to partner view" at bounding box center [372, 20] width 66 height 10
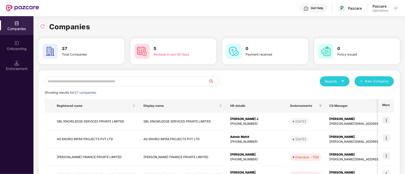
click at [93, 83] on input "text" at bounding box center [127, 81] width 164 height 10
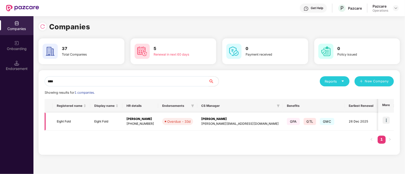
type input "****"
click at [384, 120] on img at bounding box center [385, 120] width 7 height 7
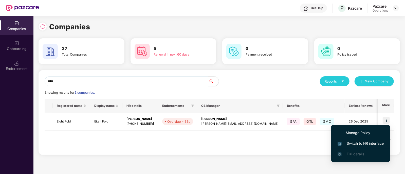
click at [360, 143] on span "Switch to HR interface" at bounding box center [360, 144] width 46 height 6
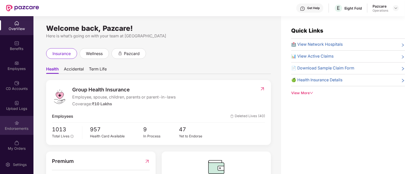
click at [7, 127] on div "Endorsements" at bounding box center [16, 128] width 33 height 5
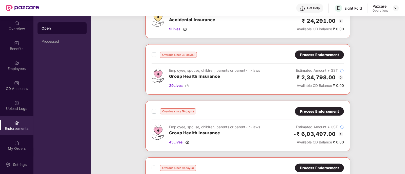
scroll to position [112, 0]
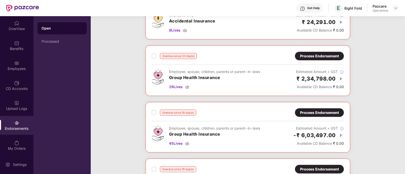
click at [339, 76] on img at bounding box center [340, 79] width 6 height 6
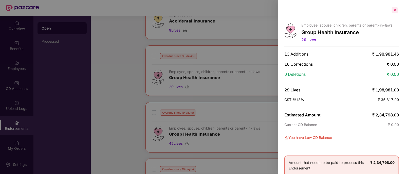
click at [396, 9] on div at bounding box center [394, 10] width 8 height 8
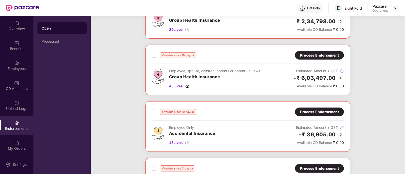
scroll to position [170, 0]
click at [340, 78] on img at bounding box center [340, 78] width 6 height 6
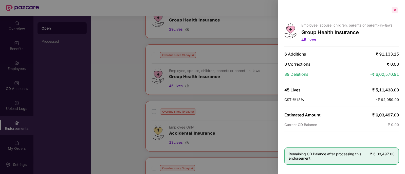
click at [394, 10] on div at bounding box center [394, 10] width 8 height 8
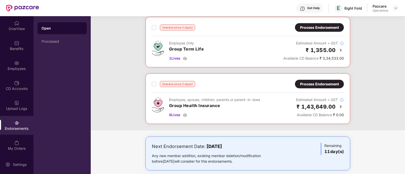
scroll to position [381, 0]
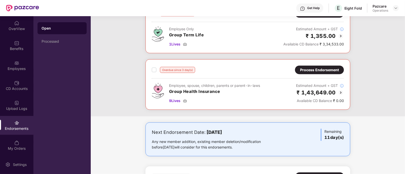
click at [338, 90] on img at bounding box center [340, 93] width 6 height 6
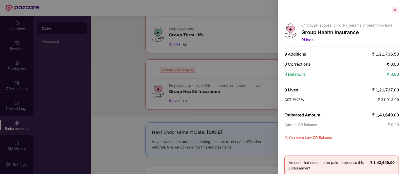
click at [393, 12] on div at bounding box center [394, 10] width 8 height 8
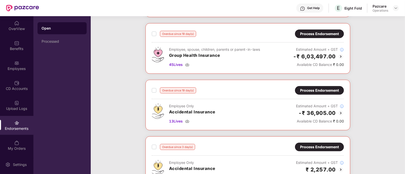
scroll to position [190, 0]
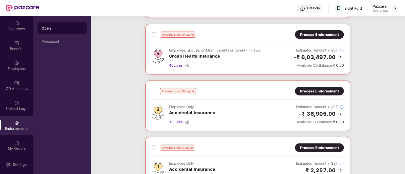
click at [343, 56] on img at bounding box center [340, 57] width 6 height 6
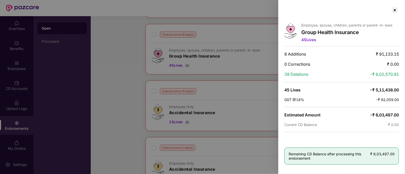
click at [249, 67] on div at bounding box center [202, 87] width 405 height 174
click at [391, 8] on div at bounding box center [394, 10] width 8 height 8
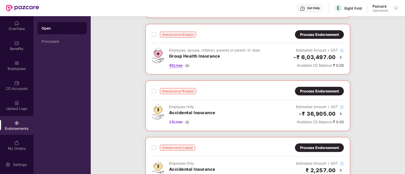
click at [187, 65] on img at bounding box center [187, 66] width 4 height 4
click at [396, 8] on img at bounding box center [395, 8] width 4 height 4
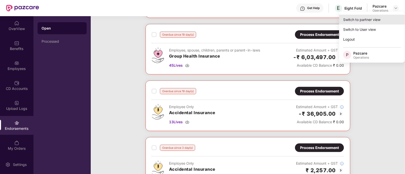
click at [367, 23] on div "Switch to partner view" at bounding box center [372, 20] width 66 height 10
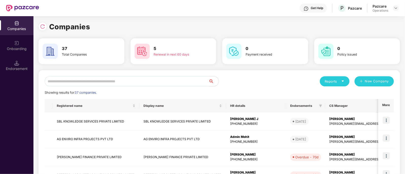
click at [104, 78] on input "text" at bounding box center [127, 81] width 164 height 10
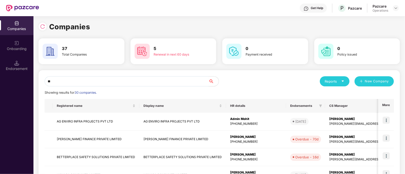
type input "*"
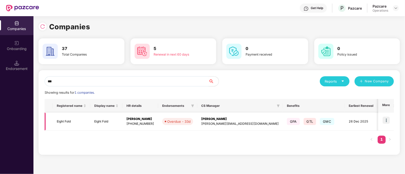
type input "***"
click at [59, 127] on td "Eight Fold" at bounding box center [71, 122] width 37 height 18
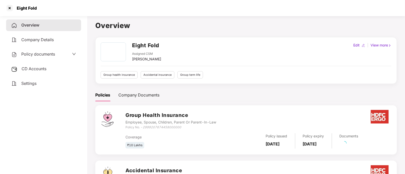
click at [42, 68] on span "CD Accounts" at bounding box center [34, 68] width 25 height 5
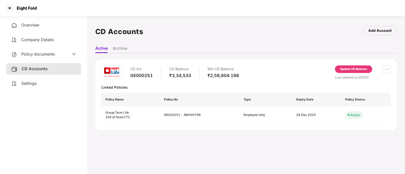
click at [64, 56] on div "Policy documents" at bounding box center [43, 54] width 65 height 7
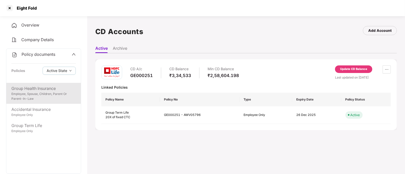
click at [40, 92] on div "Group Health Insurance" at bounding box center [43, 89] width 64 height 6
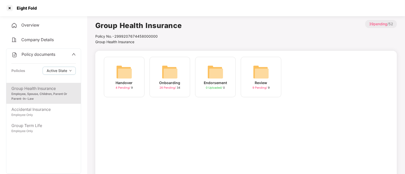
click at [162, 70] on img at bounding box center [170, 72] width 16 height 16
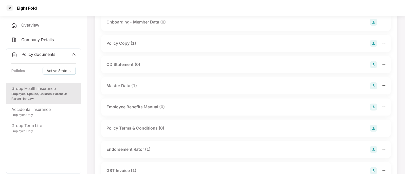
scroll to position [44, 0]
click at [152, 86] on div "Master Data (1)" at bounding box center [245, 85] width 279 height 7
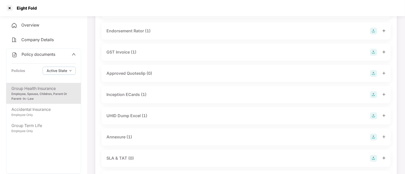
scroll to position [200, 0]
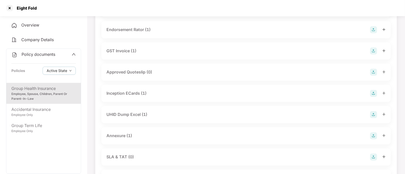
click at [142, 93] on div "Inception ECards (1)" at bounding box center [126, 93] width 40 height 6
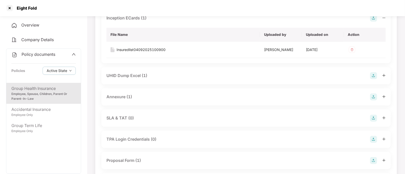
scroll to position [277, 0]
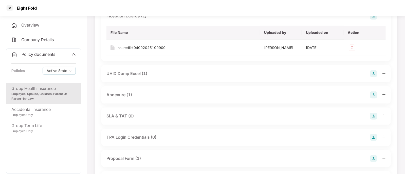
click at [149, 94] on div "Annexure (1)" at bounding box center [245, 95] width 279 height 7
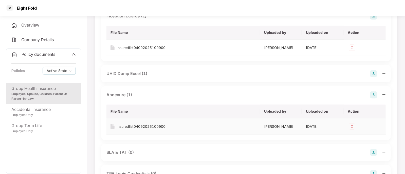
click at [139, 128] on div "Insuredlist04092025100900" at bounding box center [140, 127] width 49 height 6
click at [8, 9] on div at bounding box center [10, 8] width 8 height 8
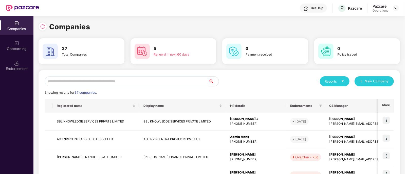
scroll to position [0, 0]
click at [130, 82] on input "text" at bounding box center [127, 81] width 164 height 10
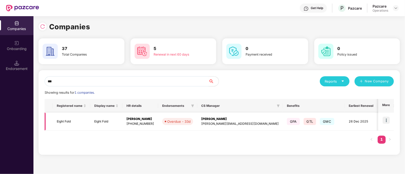
type input "***"
click at [387, 120] on img at bounding box center [385, 120] width 7 height 7
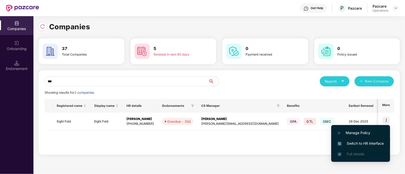
click at [348, 144] on span "Switch to HR interface" at bounding box center [360, 144] width 46 height 6
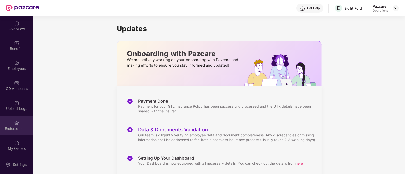
click at [10, 130] on div "Endorsements" at bounding box center [16, 128] width 33 height 5
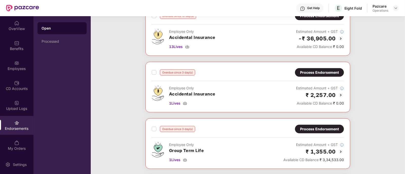
scroll to position [254, 0]
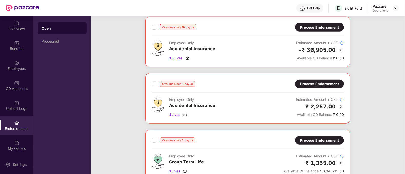
click at [340, 104] on img at bounding box center [340, 107] width 6 height 6
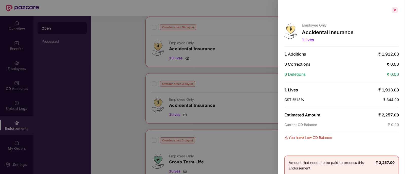
click at [393, 10] on div at bounding box center [394, 10] width 8 height 8
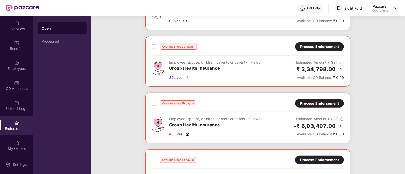
scroll to position [121, 0]
click at [340, 68] on img at bounding box center [340, 70] width 6 height 6
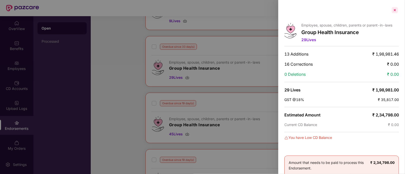
click at [395, 9] on div at bounding box center [394, 10] width 8 height 8
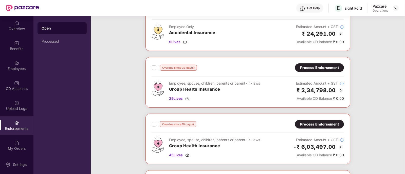
scroll to position [99, 0]
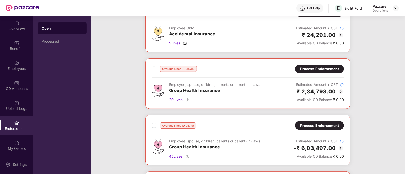
click at [342, 91] on img at bounding box center [340, 92] width 6 height 6
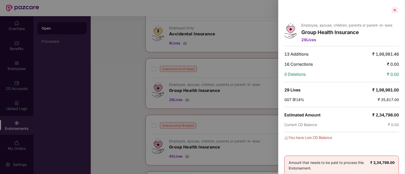
click at [393, 10] on div at bounding box center [394, 10] width 8 height 8
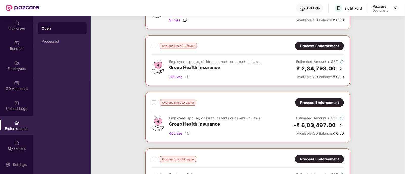
scroll to position [125, 0]
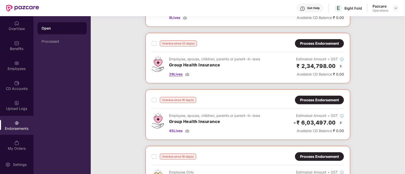
click at [186, 74] on img at bounding box center [187, 74] width 4 height 4
click at [187, 131] on img at bounding box center [187, 131] width 4 height 4
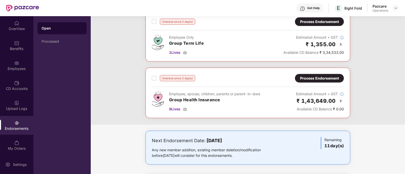
scroll to position [374, 0]
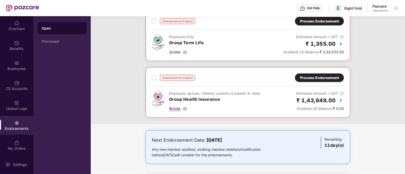
click at [185, 107] on img at bounding box center [185, 109] width 4 height 4
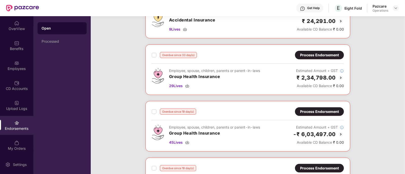
scroll to position [155, 0]
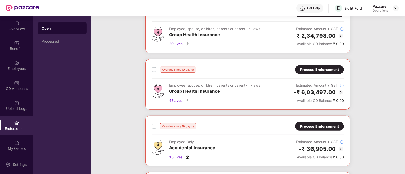
click at [340, 92] on img at bounding box center [340, 93] width 6 height 6
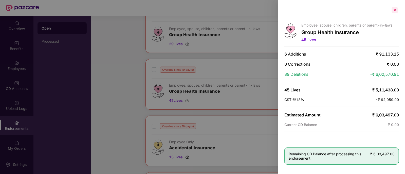
click at [395, 8] on div at bounding box center [394, 10] width 8 height 8
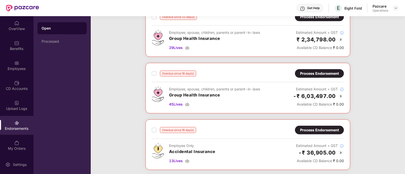
scroll to position [0, 0]
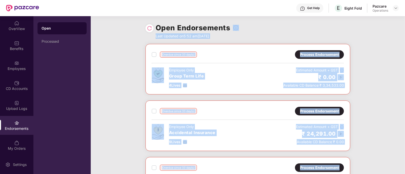
drag, startPoint x: 336, startPoint y: 17, endPoint x: 362, endPoint y: 19, distance: 25.7
click at [362, 19] on div "Get Help E Eight Fold Pazcare Operations OverView Benefits Employees CD Account…" at bounding box center [202, 87] width 405 height 174
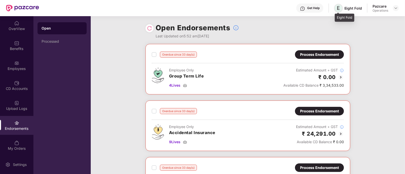
click at [342, 8] on span "E" at bounding box center [338, 8] width 9 height 9
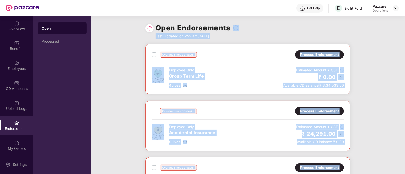
drag, startPoint x: 336, startPoint y: 17, endPoint x: 351, endPoint y: 16, distance: 14.7
click at [351, 16] on div "Get Help E Eight Fold Pazcare Operations OverView Benefits Employees CD Account…" at bounding box center [202, 87] width 405 height 174
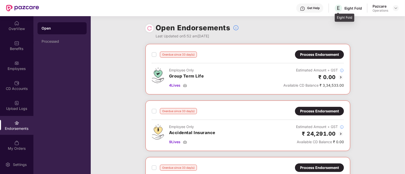
click at [351, 6] on div "Eight Fold" at bounding box center [352, 8] width 17 height 5
drag, startPoint x: 337, startPoint y: 16, endPoint x: 353, endPoint y: 17, distance: 16.5
click at [353, 17] on div "Eight Fold" at bounding box center [343, 18] width 19 height 8
copy div "Eight Fold"
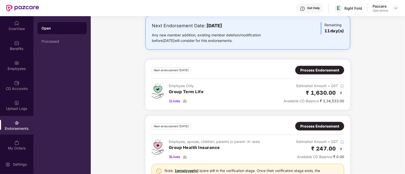
scroll to position [456, 0]
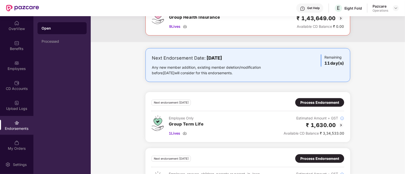
click at [82, 75] on div "Open Processed" at bounding box center [61, 95] width 57 height 158
click at [400, 12] on header "Get Help E Eight Fold Pazcare Operations" at bounding box center [202, 8] width 405 height 16
click at [394, 8] on img at bounding box center [395, 8] width 4 height 4
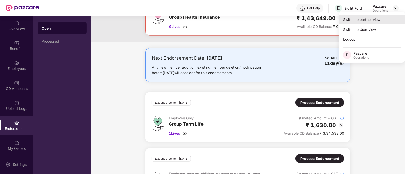
click at [363, 21] on div "Switch to partner view" at bounding box center [372, 20] width 66 height 10
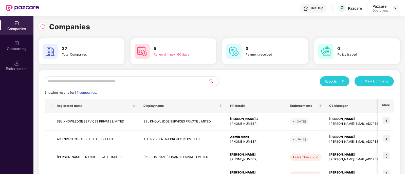
click at [74, 81] on input "text" at bounding box center [127, 81] width 164 height 10
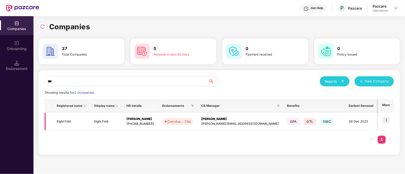
type input "***"
click at [64, 118] on td "Eight Fold" at bounding box center [71, 122] width 37 height 18
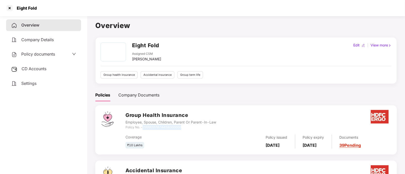
drag, startPoint x: 142, startPoint y: 128, endPoint x: 193, endPoint y: 127, distance: 50.9
click at [193, 127] on div "Policy No. - 2999207674458000000" at bounding box center [170, 127] width 91 height 5
copy div "2999207674458000000"
click at [156, 135] on div "Coverage" at bounding box center [169, 138] width 88 height 6
drag, startPoint x: 145, startPoint y: 128, endPoint x: 187, endPoint y: 128, distance: 42.3
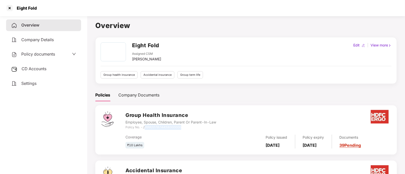
click at [187, 128] on div "Policy No. - 2999207674458000000" at bounding box center [170, 127] width 91 height 5
drag, startPoint x: 143, startPoint y: 127, endPoint x: 191, endPoint y: 128, distance: 47.4
click at [191, 128] on div "Policy No. - 2999207674458000000" at bounding box center [170, 127] width 91 height 5
copy icon "2999207674458000000"
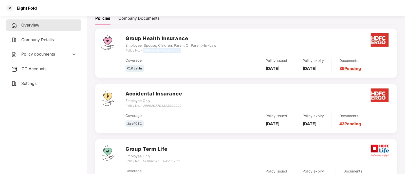
scroll to position [77, 0]
drag, startPoint x: 144, startPoint y: 106, endPoint x: 184, endPoint y: 107, distance: 40.0
click at [184, 107] on div "Accidental Insurance Employee Only Policy No. - 2999207704328900000" at bounding box center [257, 99] width 265 height 18
copy icon "2999207704328900000"
click at [9, 9] on div at bounding box center [10, 8] width 8 height 8
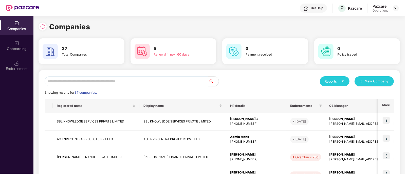
scroll to position [0, 0]
click at [79, 79] on input "text" at bounding box center [127, 81] width 164 height 10
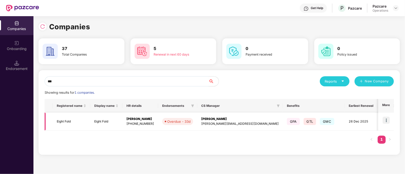
type input "***"
click at [386, 121] on img at bounding box center [385, 120] width 7 height 7
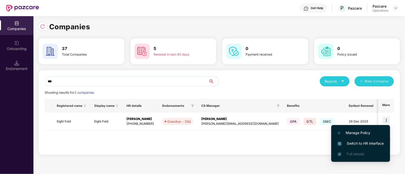
click at [358, 143] on span "Switch to HR interface" at bounding box center [360, 144] width 46 height 6
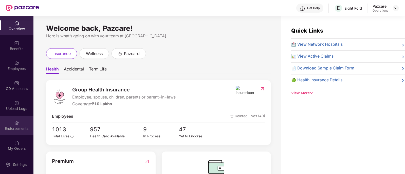
click at [17, 126] on div "Endorsements" at bounding box center [16, 128] width 33 height 5
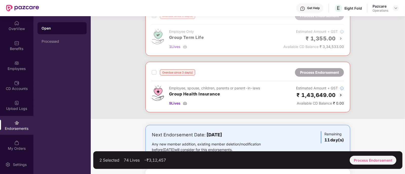
scroll to position [379, 0]
click at [378, 158] on div "Process Endorsement" at bounding box center [372, 160] width 47 height 9
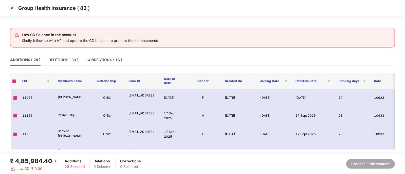
click at [54, 160] on img at bounding box center [55, 161] width 6 height 6
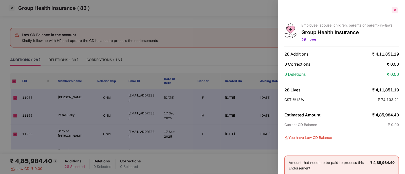
click at [394, 10] on div at bounding box center [394, 10] width 8 height 8
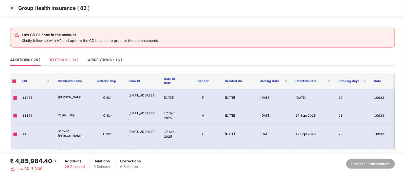
click at [54, 56] on div "DELETIONS ( 39 )" at bounding box center [63, 60] width 30 height 12
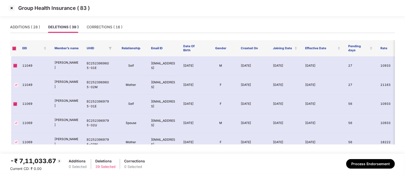
click at [59, 161] on img at bounding box center [59, 161] width 6 height 6
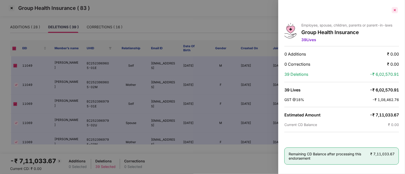
click at [393, 11] on div at bounding box center [394, 10] width 8 height 8
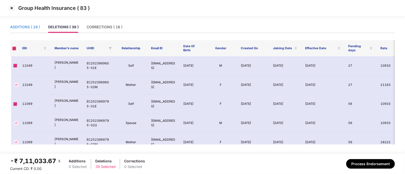
click at [22, 26] on div "ADDITIONS ( 28 )" at bounding box center [25, 27] width 30 height 6
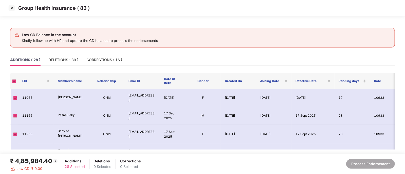
click at [70, 25] on div "Low CD Balance in the account Kindly follow up with HR and update the CD balanc…" at bounding box center [202, 38] width 384 height 28
click at [55, 64] on div "DELETIONS ( 39 )" at bounding box center [63, 60] width 30 height 12
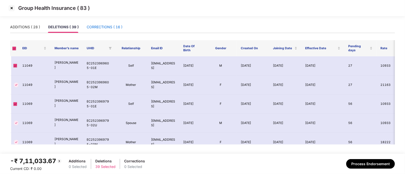
click at [104, 28] on div "CORRECTIONS ( 16 )" at bounding box center [105, 27] width 36 height 6
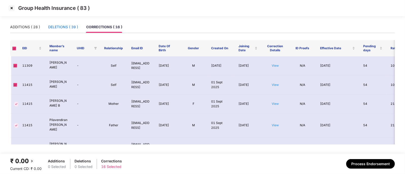
click at [64, 28] on div "DELETIONS ( 39 )" at bounding box center [63, 27] width 30 height 6
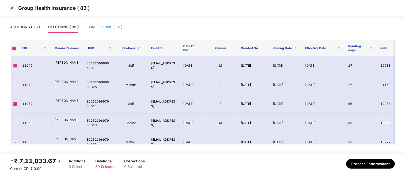
click at [103, 26] on div "CORRECTIONS ( 16 )" at bounding box center [105, 27] width 36 height 6
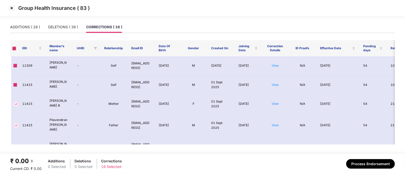
click at [64, 33] on div "ADDITIONS ( 28 ) DELETIONS ( 39 ) CORRECTIONS ( 16 )" at bounding box center [202, 29] width 384 height 16
click at [64, 30] on div "DELETIONS ( 39 )" at bounding box center [63, 27] width 30 height 12
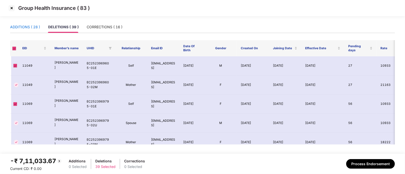
click at [25, 29] on div "ADDITIONS ( 28 )" at bounding box center [25, 27] width 30 height 6
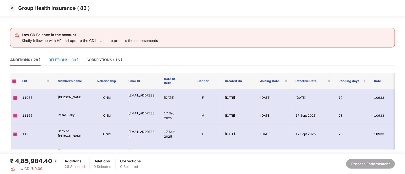
click at [53, 60] on div "DELETIONS ( 39 )" at bounding box center [63, 60] width 30 height 6
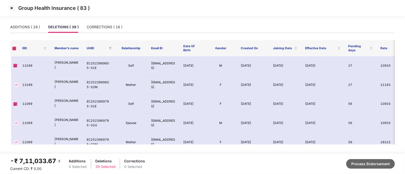
click at [360, 161] on button "Process Endorsement" at bounding box center [370, 164] width 49 height 10
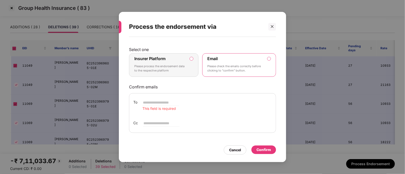
click at [180, 62] on div "Insurer Platform Please process the endorsement data to the respective platform" at bounding box center [160, 65] width 52 height 18
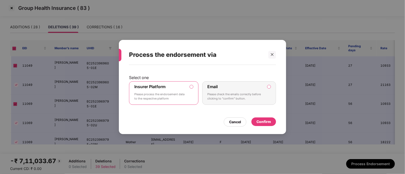
click at [269, 123] on div "Confirm" at bounding box center [263, 122] width 14 height 6
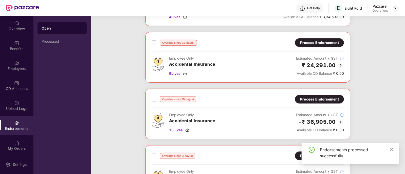
scroll to position [0, 0]
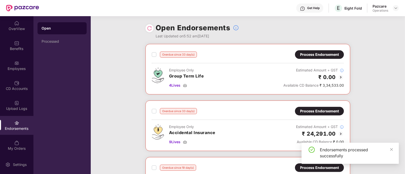
click at [149, 27] on img at bounding box center [149, 28] width 5 height 5
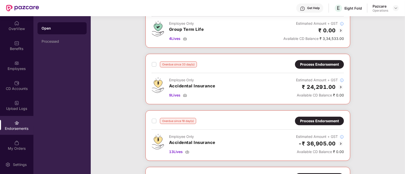
scroll to position [47, 0]
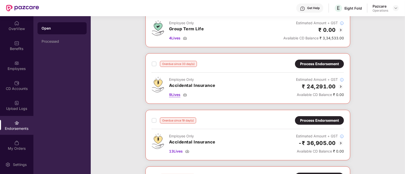
click at [185, 95] on img at bounding box center [185, 95] width 4 height 4
click at [187, 151] on img at bounding box center [187, 152] width 4 height 4
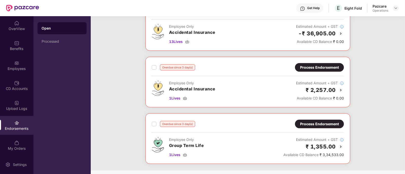
scroll to position [157, 0]
click at [186, 97] on img at bounding box center [185, 98] width 4 height 4
click at [395, 8] on img at bounding box center [395, 8] width 4 height 4
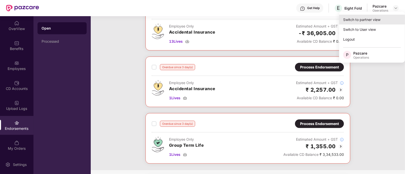
click at [359, 17] on div "Switch to partner view" at bounding box center [372, 20] width 66 height 10
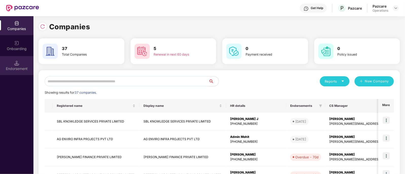
click at [21, 67] on div "Endorsement" at bounding box center [16, 68] width 33 height 5
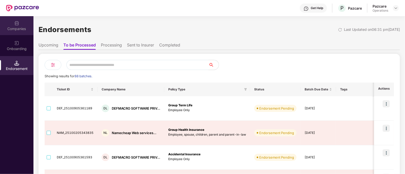
click at [15, 24] on img at bounding box center [16, 23] width 5 height 5
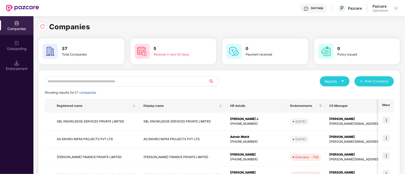
click at [67, 81] on input "text" at bounding box center [127, 81] width 164 height 10
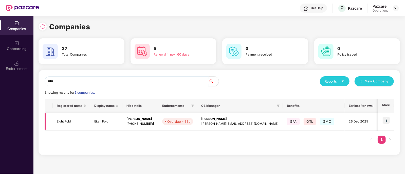
type input "****"
click at [389, 119] on img at bounding box center [385, 120] width 7 height 7
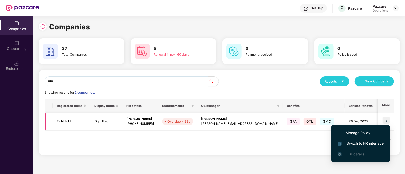
click at [63, 123] on td "Eight Fold" at bounding box center [71, 122] width 37 height 18
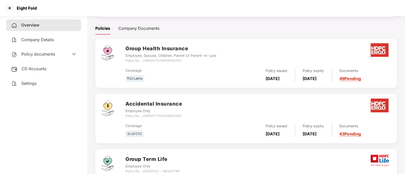
scroll to position [67, 0]
drag, startPoint x: 144, startPoint y: 116, endPoint x: 194, endPoint y: 113, distance: 50.7
click at [194, 113] on div "Accidental Insurance Employee Only Policy No. - 2999207704328900000" at bounding box center [257, 109] width 265 height 18
copy icon "2999207704328900000"
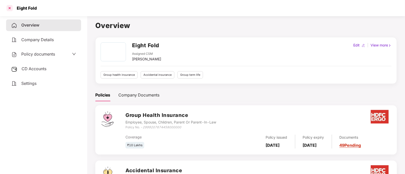
click at [8, 10] on div at bounding box center [10, 8] width 8 height 8
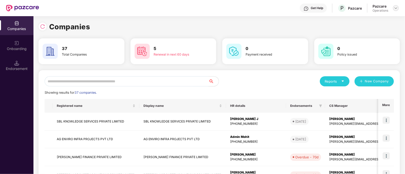
click at [394, 7] on img at bounding box center [395, 8] width 4 height 4
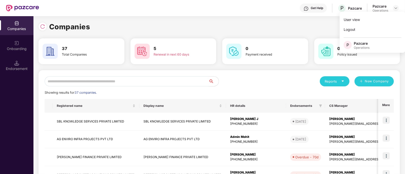
click at [94, 84] on input "text" at bounding box center [127, 81] width 164 height 10
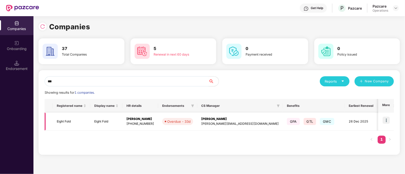
type input "***"
click at [391, 120] on td at bounding box center [386, 122] width 16 height 18
click at [387, 121] on img at bounding box center [385, 120] width 7 height 7
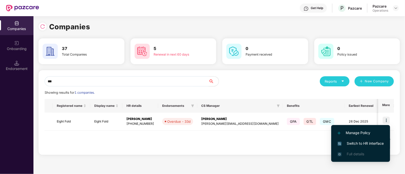
click at [359, 143] on span "Switch to HR interface" at bounding box center [360, 144] width 46 height 6
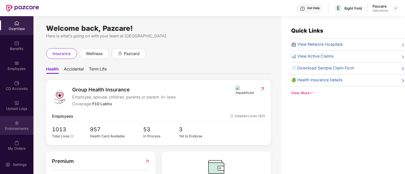
click at [25, 129] on div "Endorsements" at bounding box center [16, 128] width 33 height 5
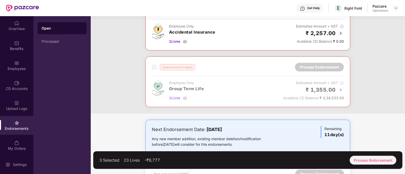
scroll to position [214, 0]
click at [382, 159] on div "Process Endorsement" at bounding box center [372, 160] width 47 height 9
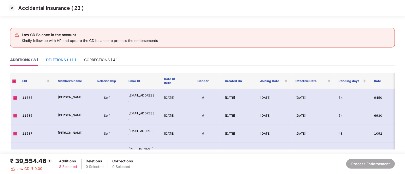
click at [68, 58] on div "DELETIONS ( 11 )" at bounding box center [61, 60] width 30 height 6
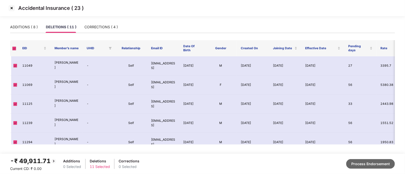
click at [359, 164] on button "Process Endorsement" at bounding box center [370, 164] width 49 height 10
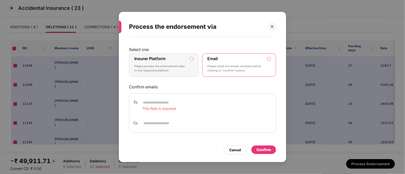
click at [166, 68] on p "Please process the endorsement data to the respective platform" at bounding box center [160, 68] width 52 height 9
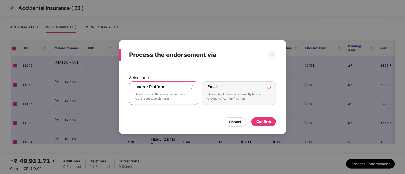
click at [264, 123] on div "Confirm" at bounding box center [263, 122] width 14 height 6
